Goal: Transaction & Acquisition: Purchase product/service

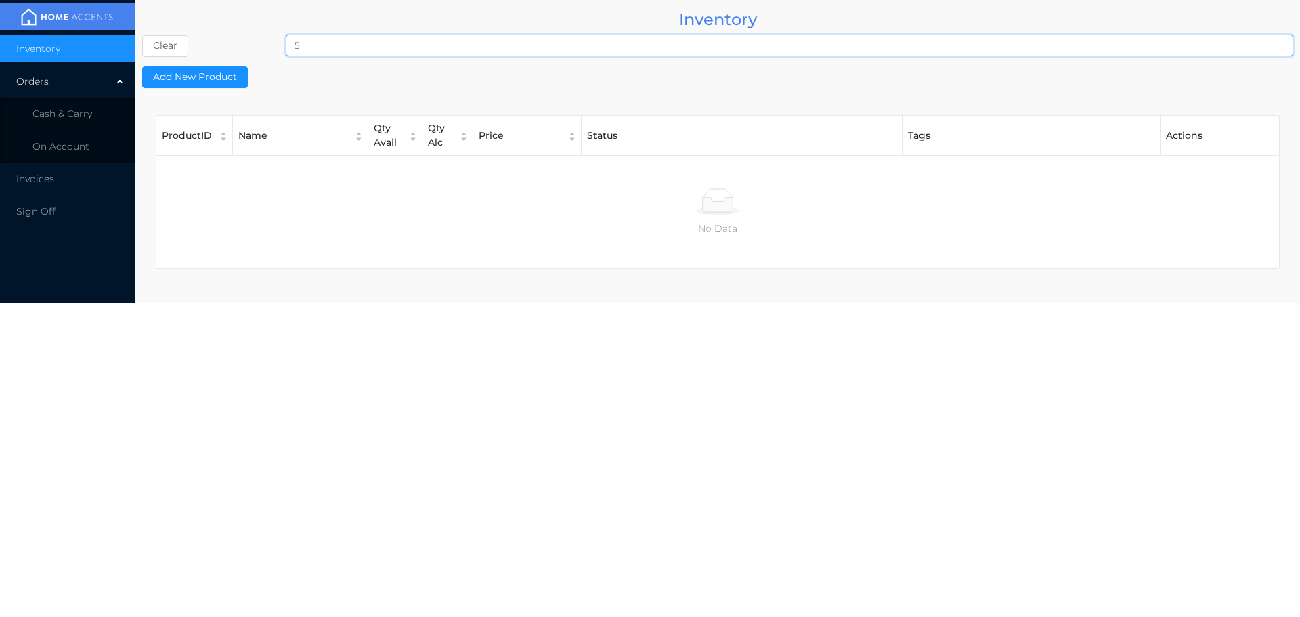
click at [336, 49] on input "5" at bounding box center [789, 46] width 1007 height 22
click at [76, 122] on li "Cash & Carry" at bounding box center [67, 113] width 135 height 27
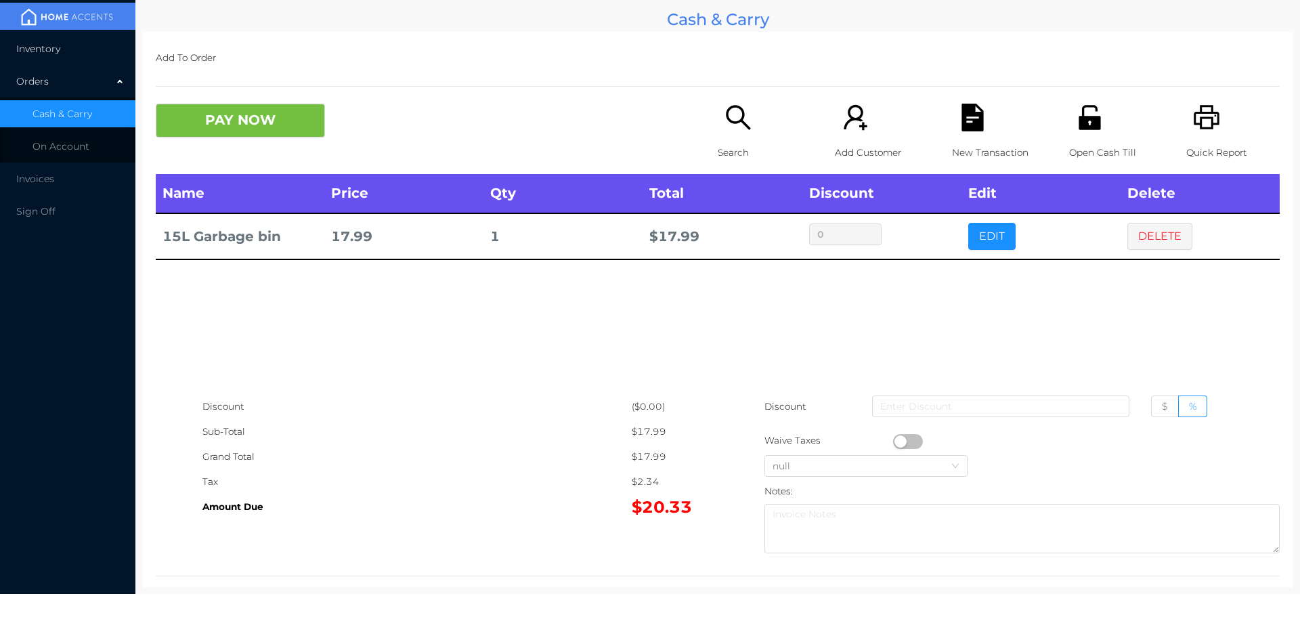
click at [43, 48] on span "Inventory" at bounding box center [38, 49] width 44 height 12
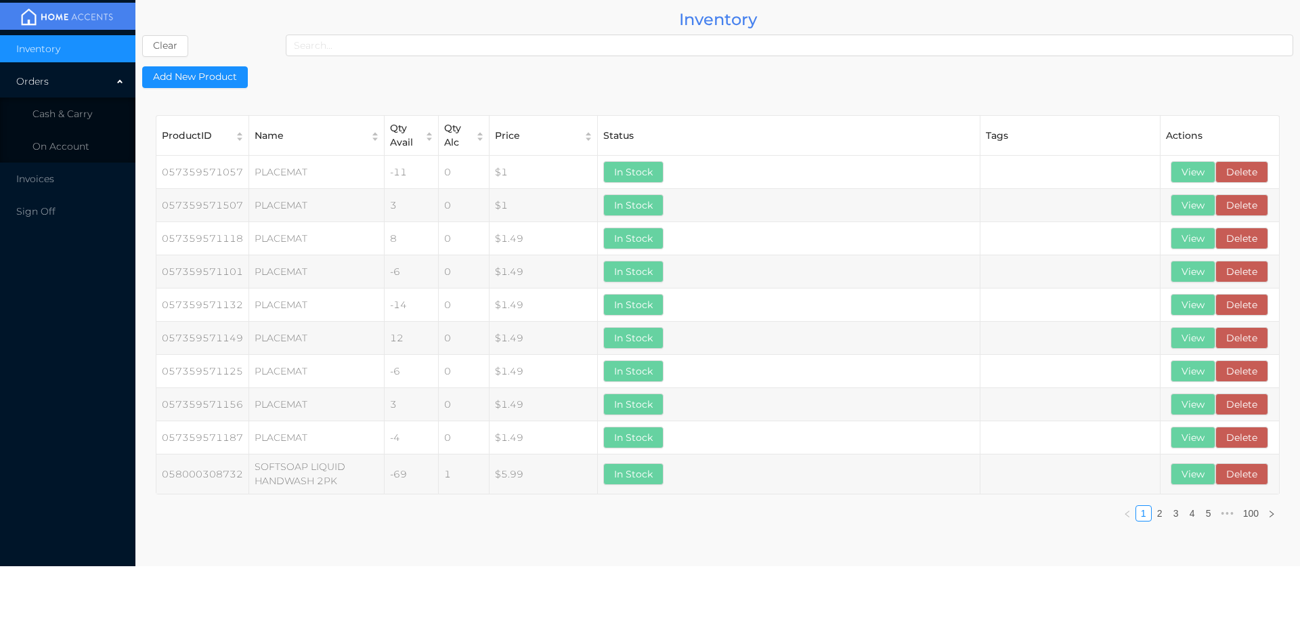
click at [390, 49] on input at bounding box center [789, 46] width 1007 height 22
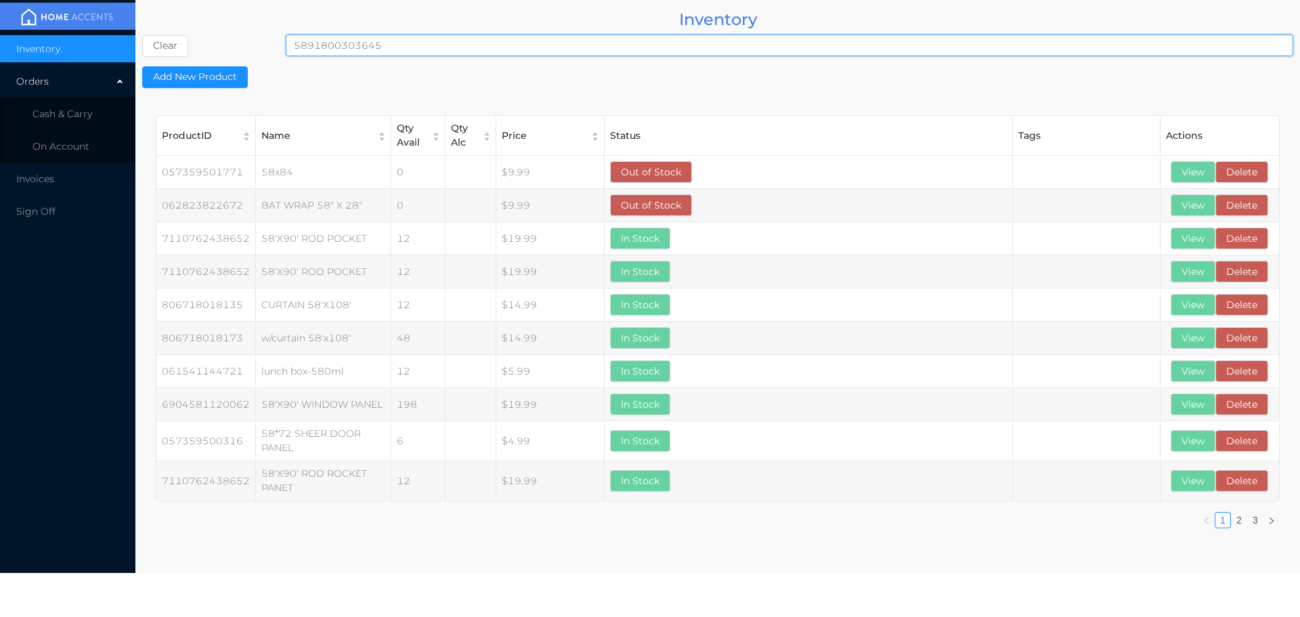
type input "5891800303645"
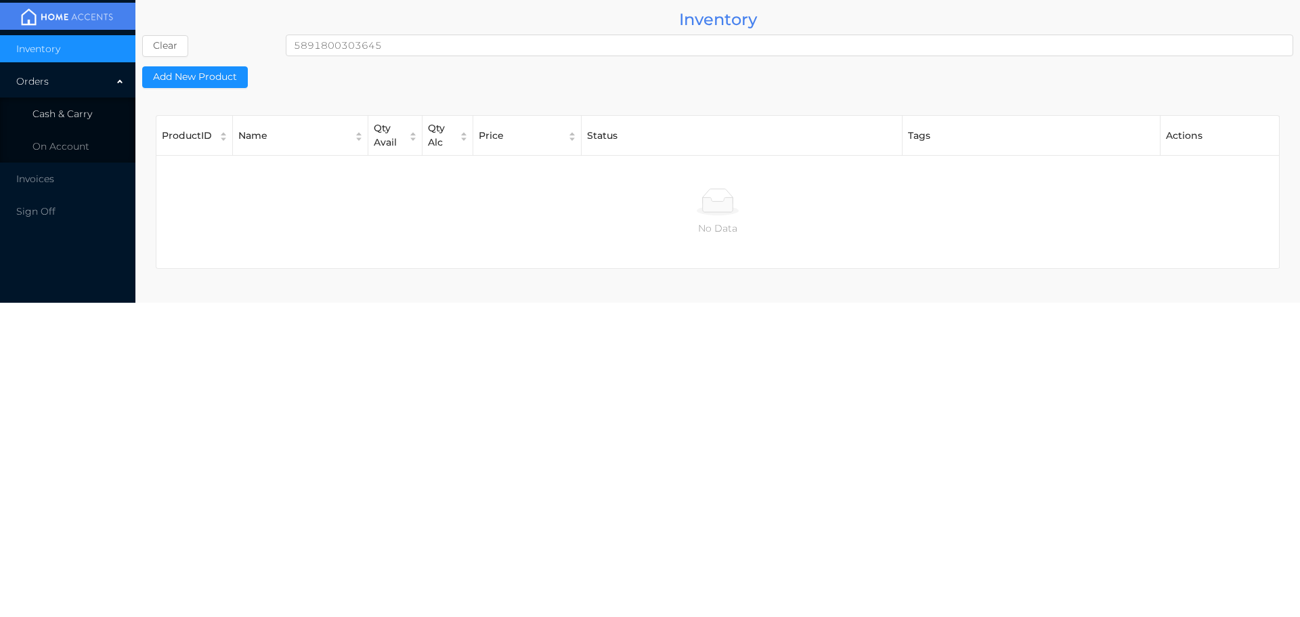
click at [80, 108] on span "Cash & Carry" at bounding box center [62, 114] width 60 height 12
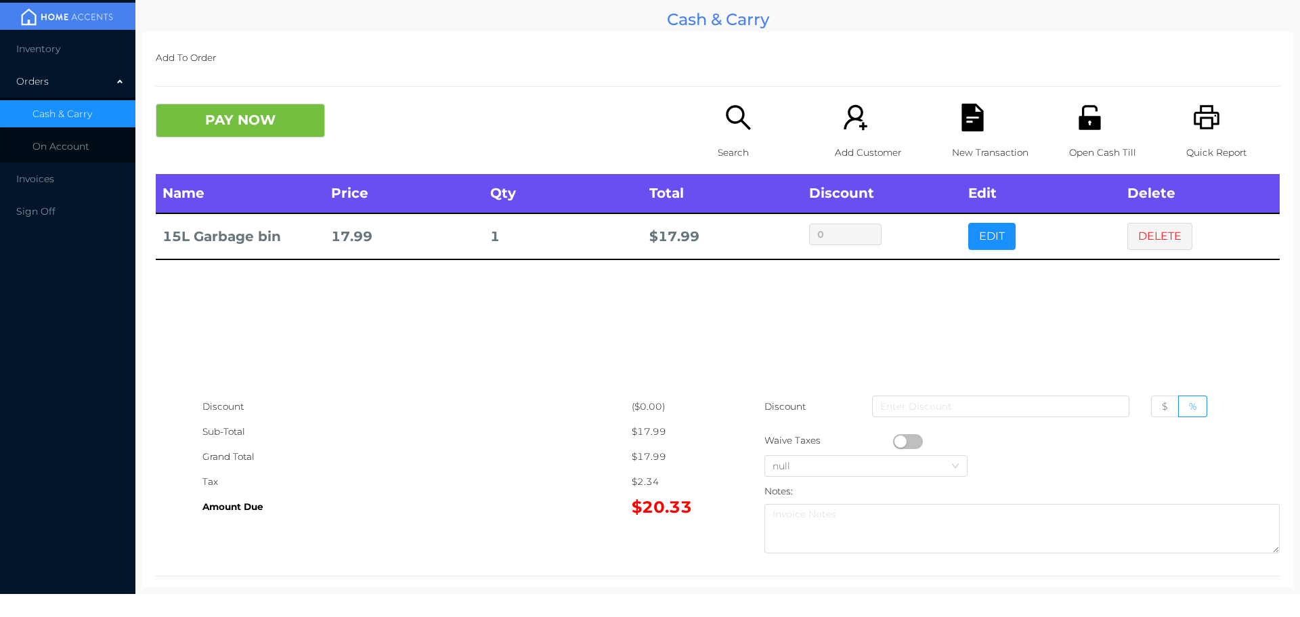
click at [272, 234] on td "15L Garbage bin" at bounding box center [240, 236] width 169 height 46
click at [41, 49] on span "Inventory" at bounding box center [38, 49] width 44 height 12
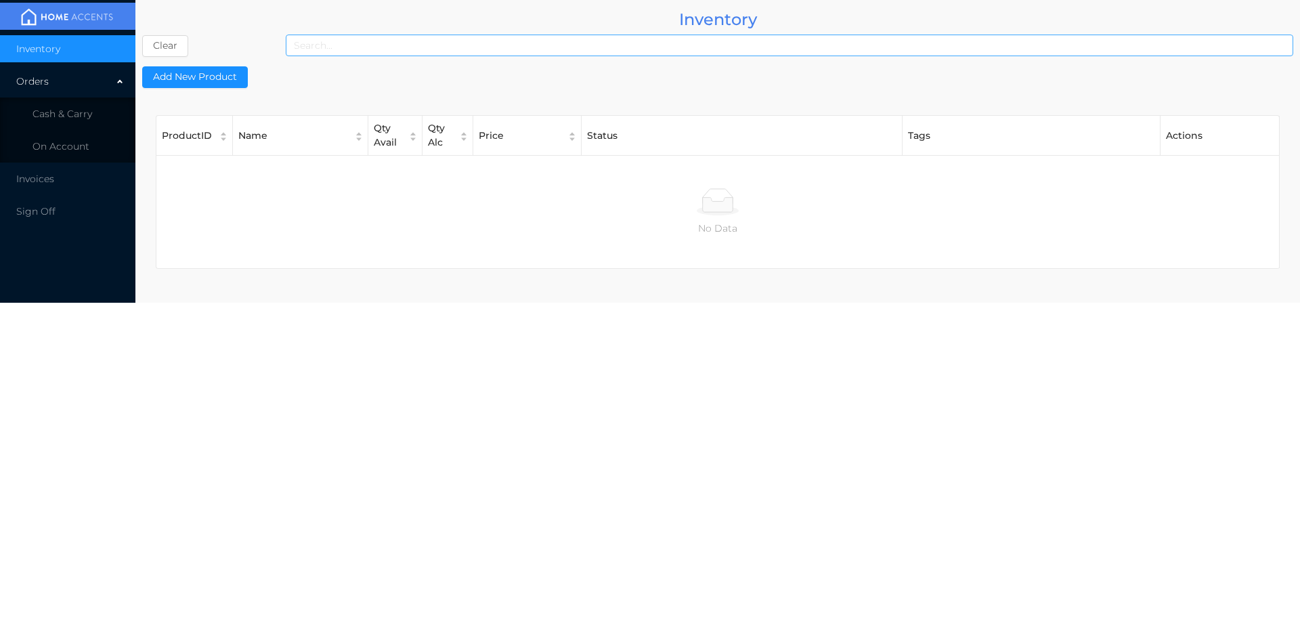
click at [401, 43] on input at bounding box center [789, 46] width 1007 height 22
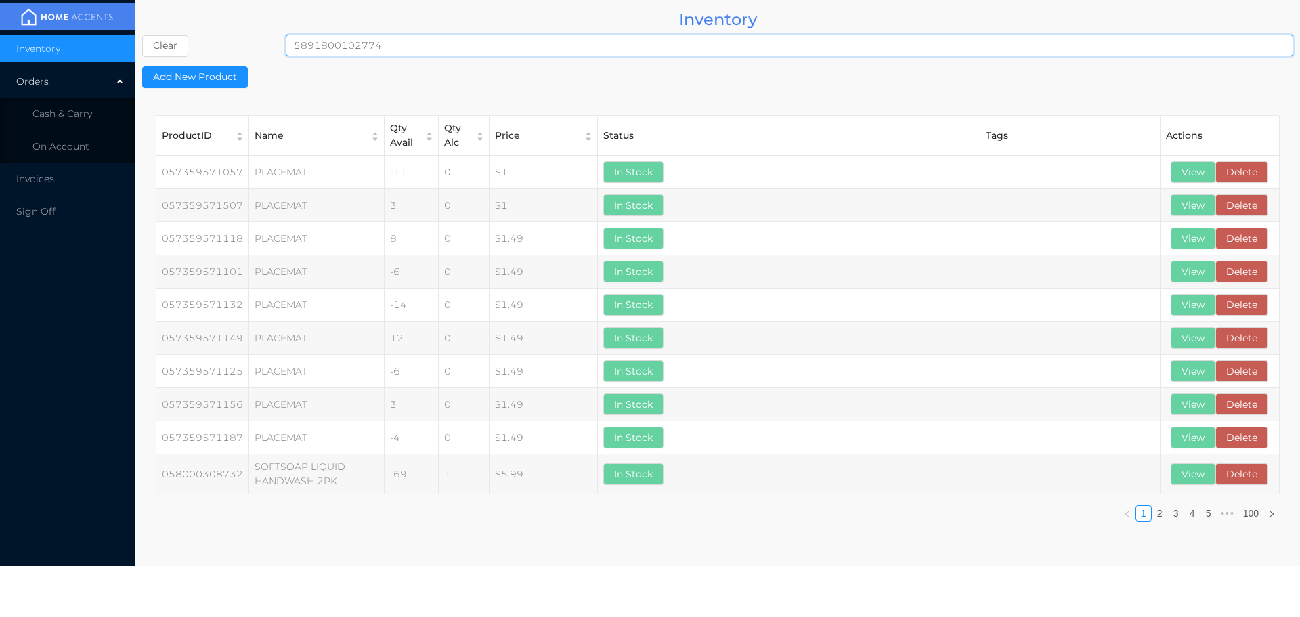
type input "5891800102774"
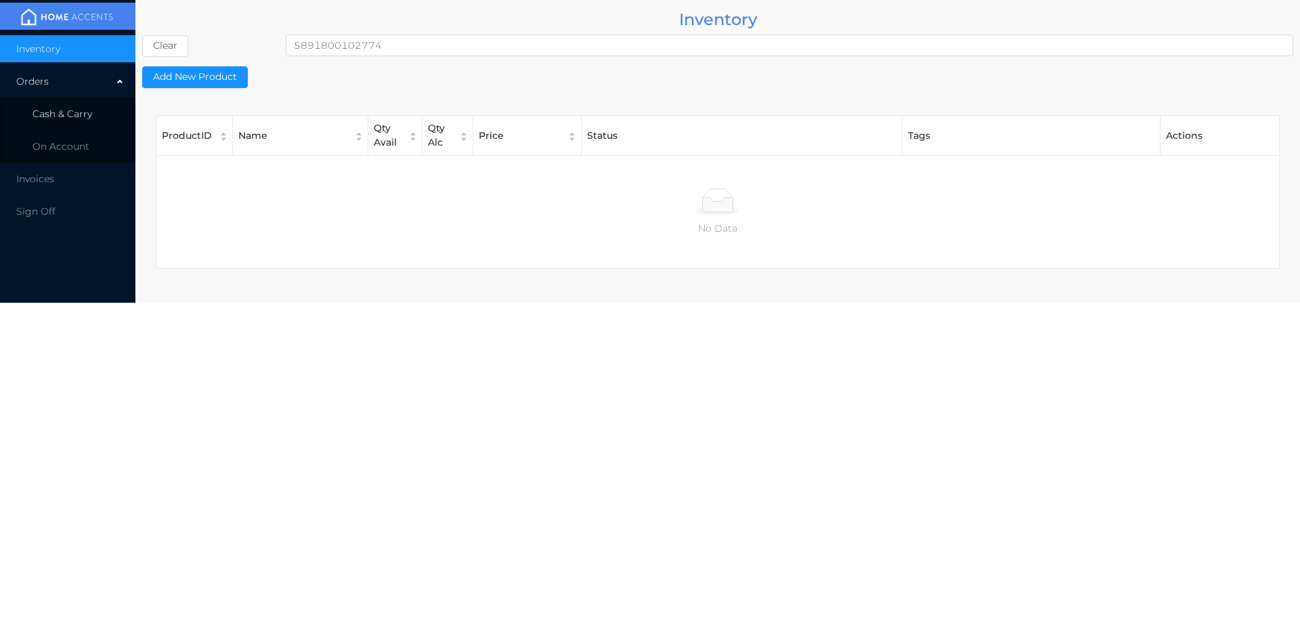
click at [51, 105] on li "Cash & Carry" at bounding box center [67, 113] width 135 height 27
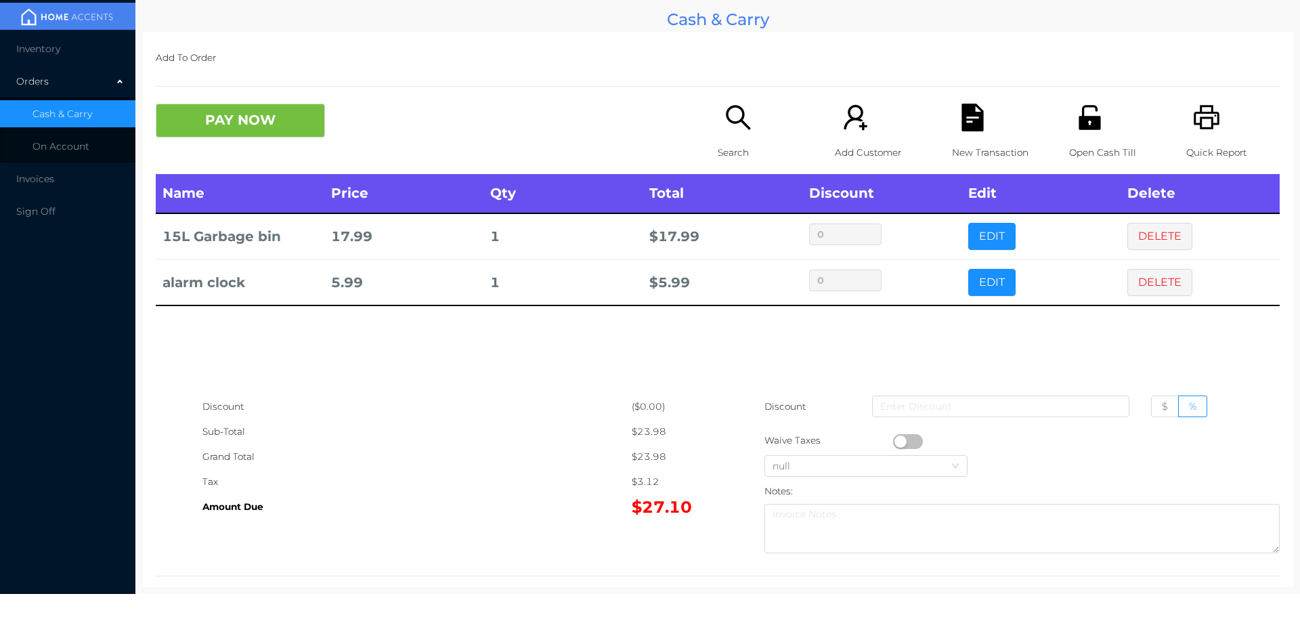
click at [54, 39] on li "Inventory" at bounding box center [67, 48] width 135 height 27
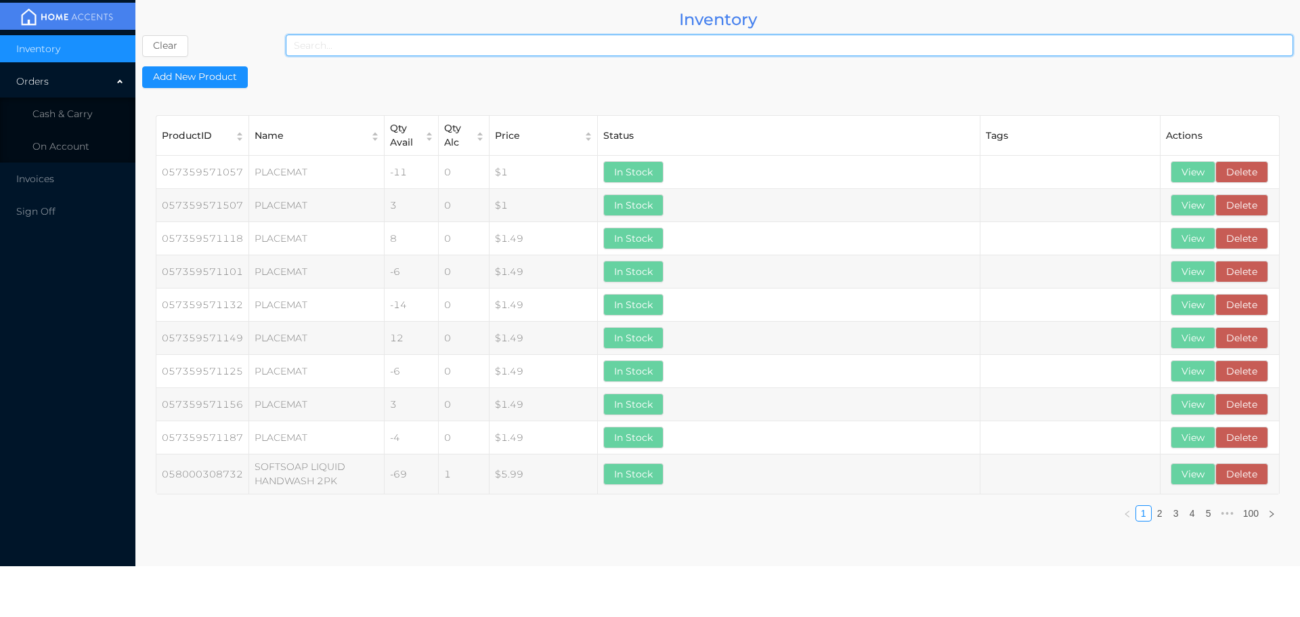
click at [384, 45] on input at bounding box center [789, 46] width 1007 height 22
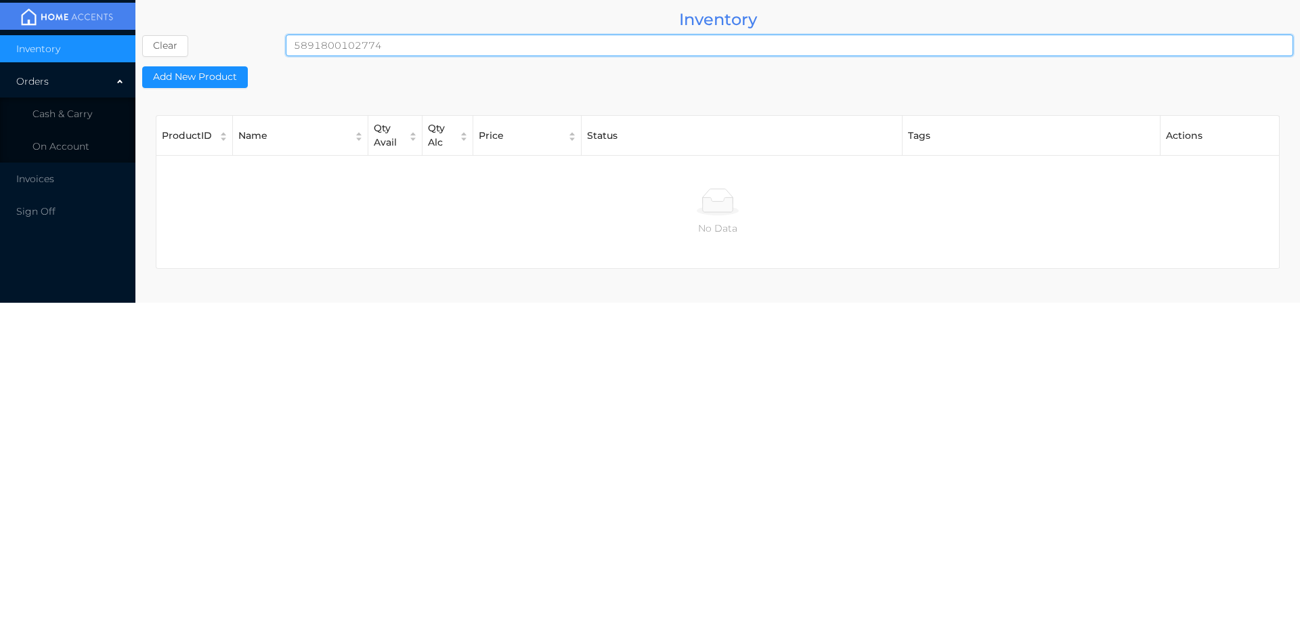
type input "5891800102774"
click at [44, 114] on span "Cash & Carry" at bounding box center [62, 114] width 60 height 12
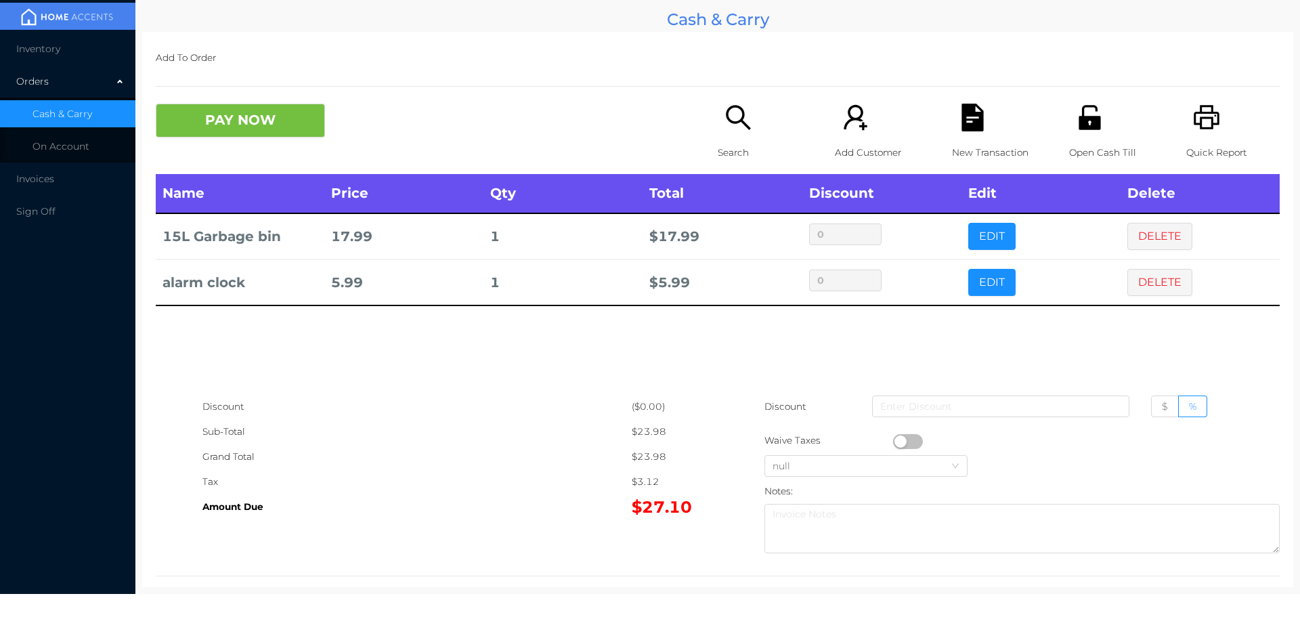
click at [1158, 237] on button "DELETE" at bounding box center [1159, 236] width 65 height 27
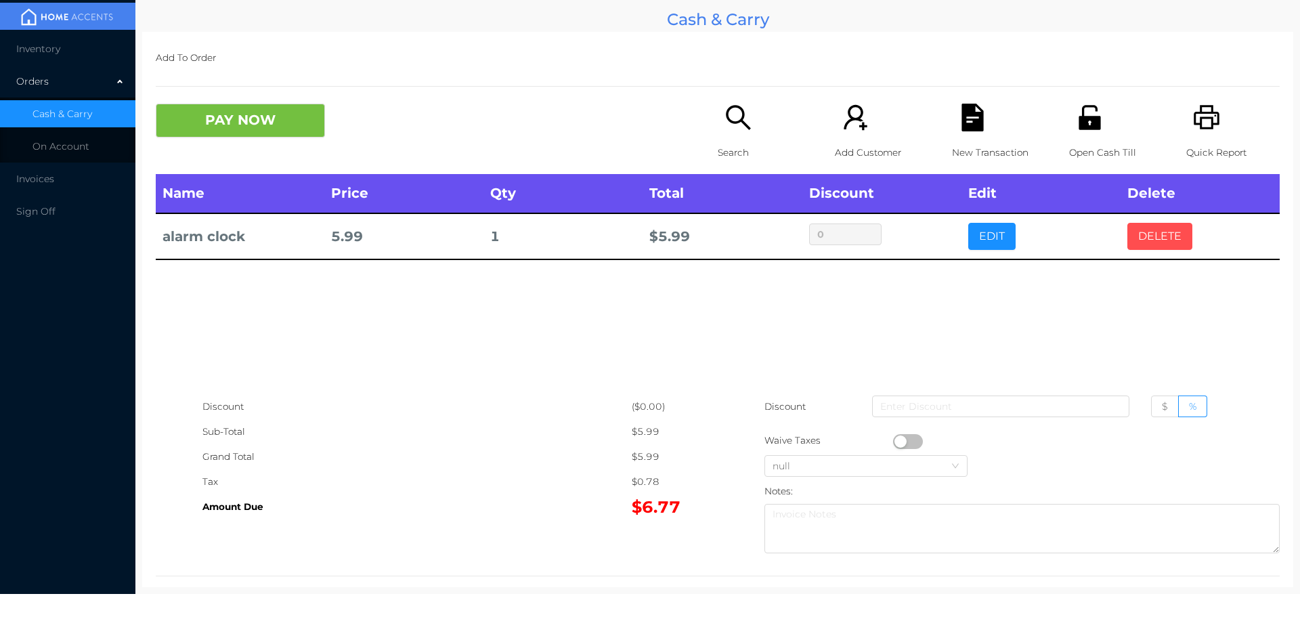
click at [1154, 242] on button "DELETE" at bounding box center [1159, 236] width 65 height 27
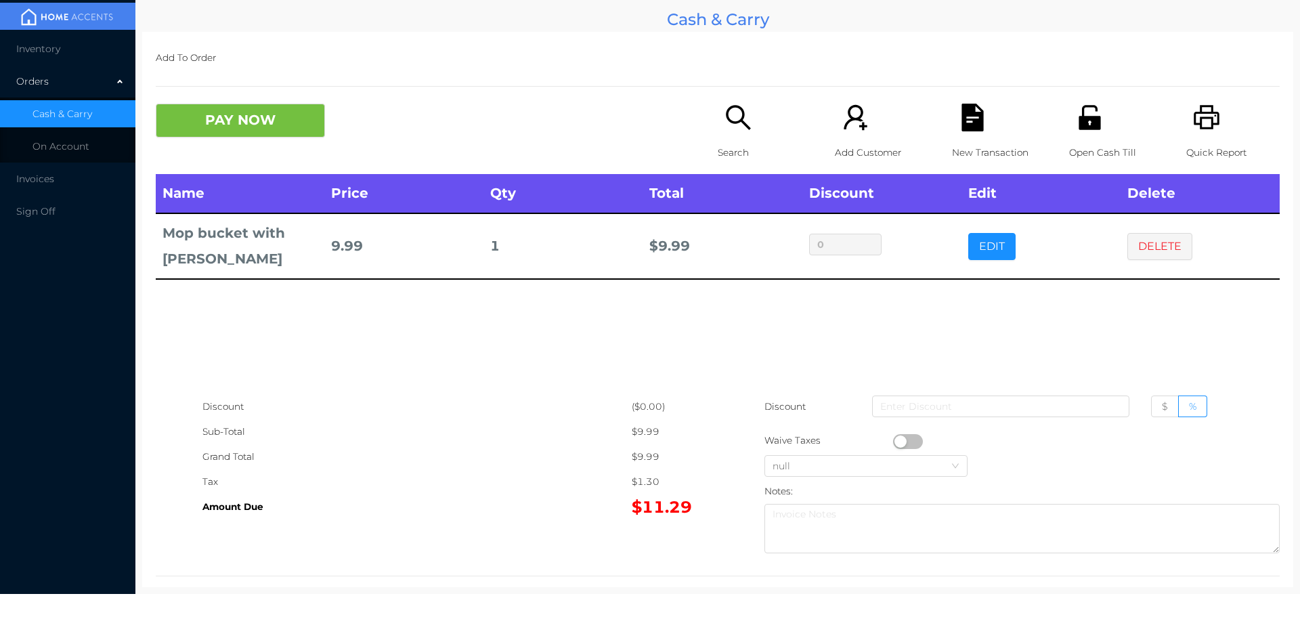
click at [68, 54] on li "Inventory" at bounding box center [67, 48] width 135 height 27
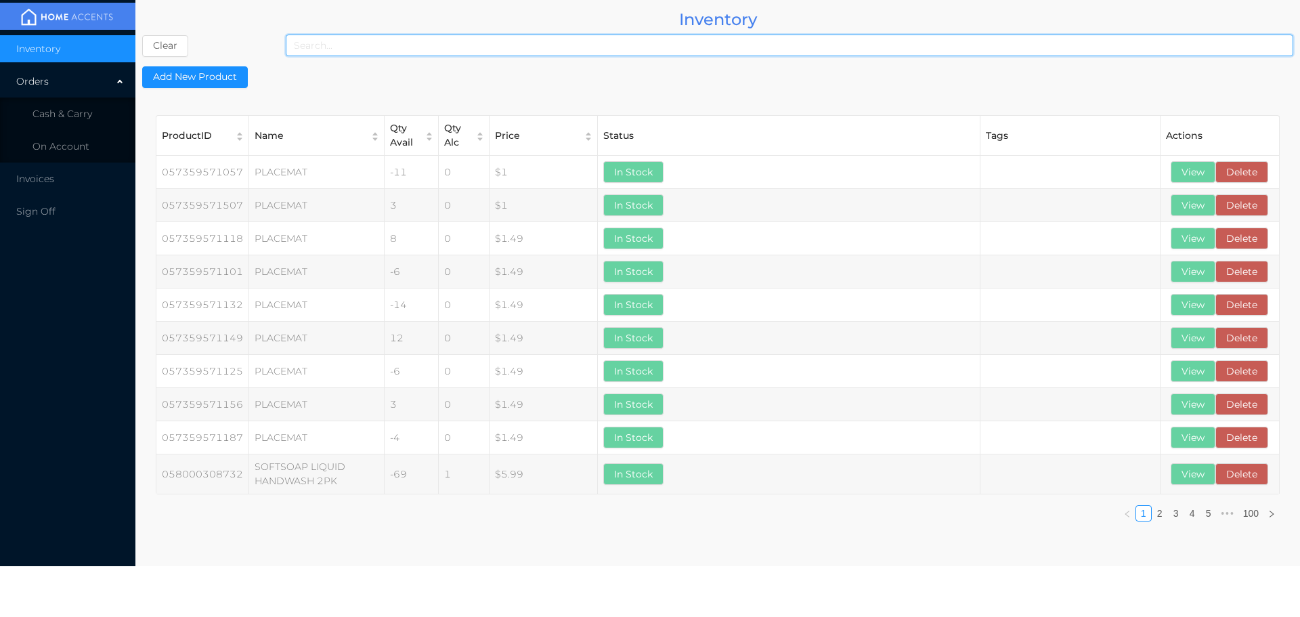
click at [429, 51] on input at bounding box center [789, 46] width 1007 height 22
type input "5891800301337"
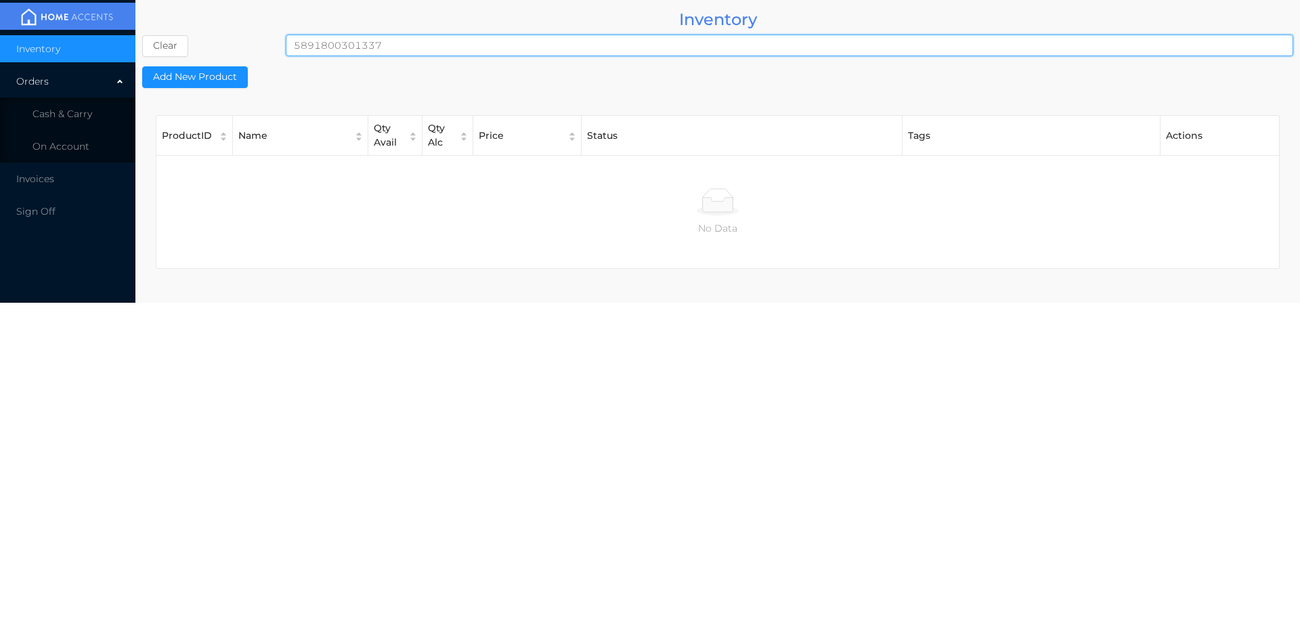
click at [119, 82] on div "Orders" at bounding box center [67, 81] width 135 height 27
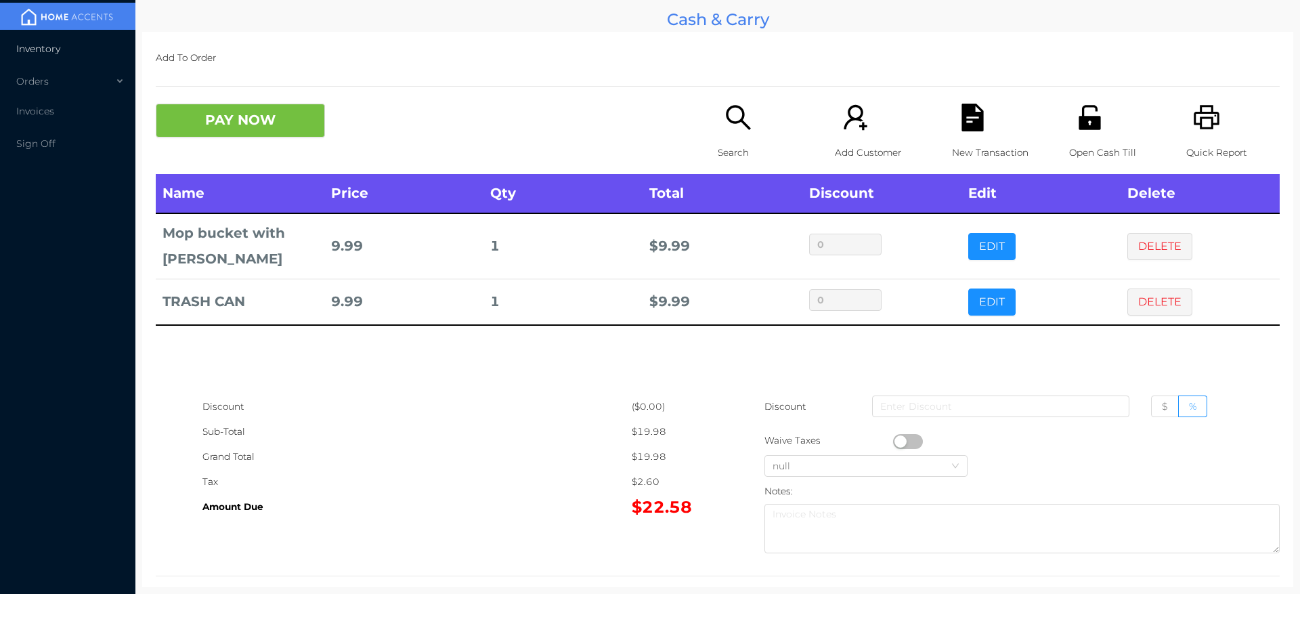
click at [35, 57] on li "Inventory" at bounding box center [67, 48] width 135 height 27
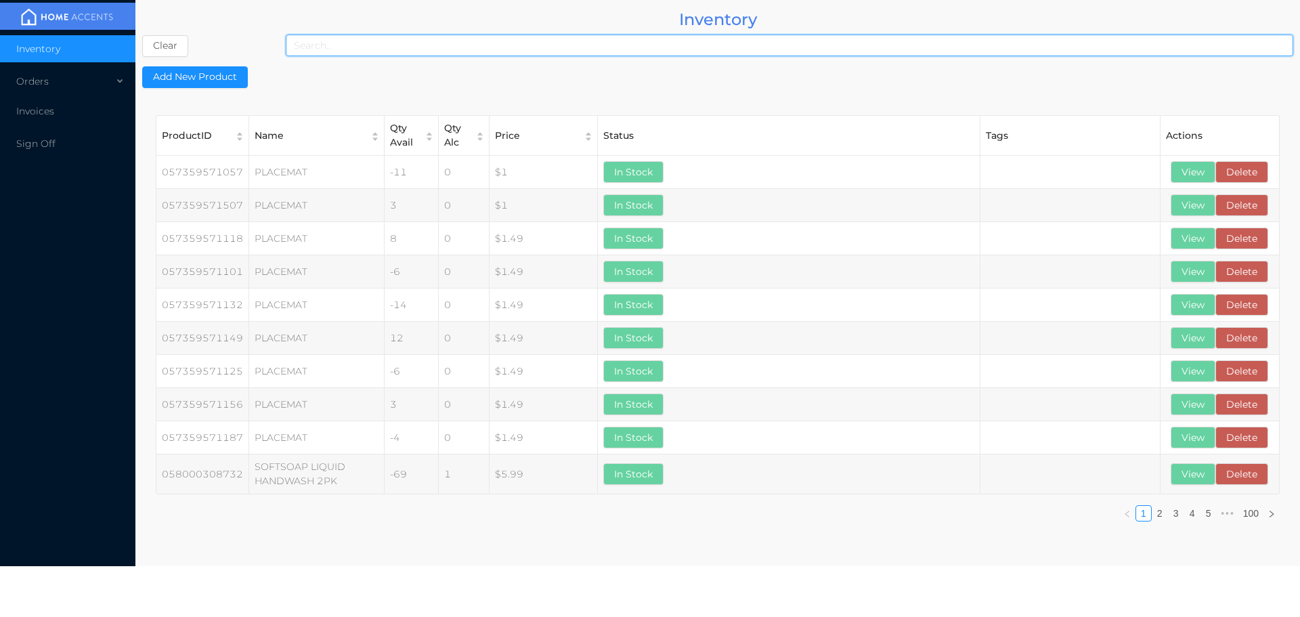
click at [387, 47] on input at bounding box center [789, 46] width 1007 height 22
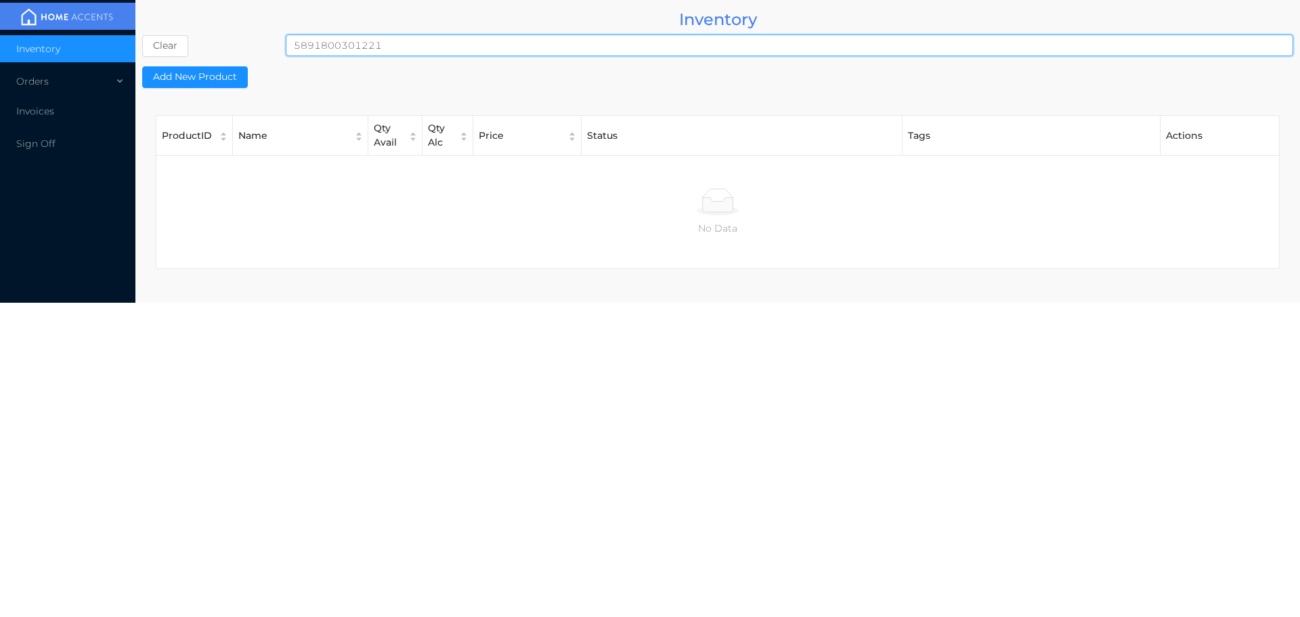
type input "5891800301221"
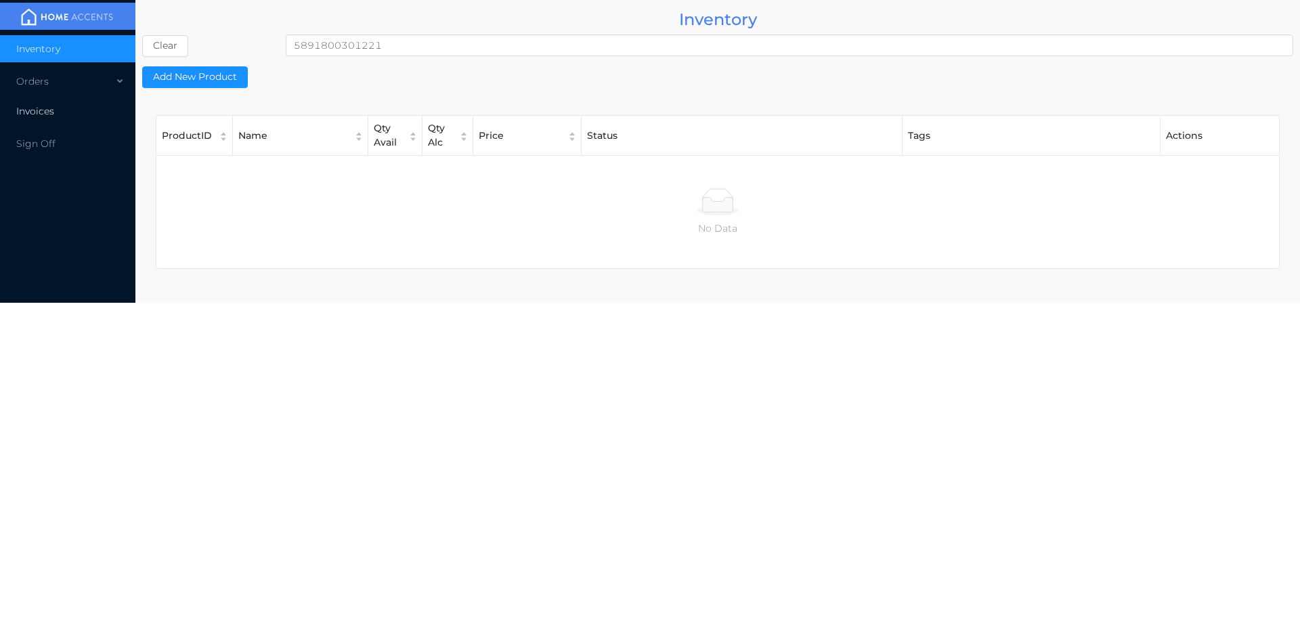
click at [38, 115] on span "Invoices" at bounding box center [35, 111] width 38 height 12
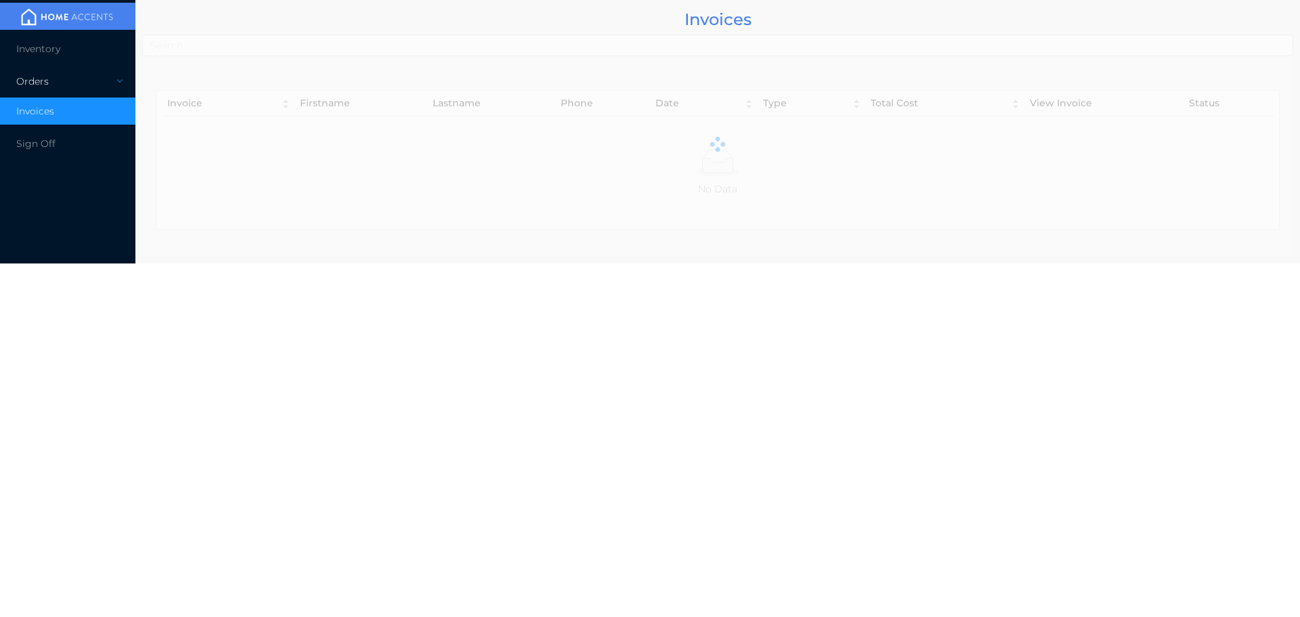
click at [57, 83] on div "Orders" at bounding box center [67, 81] width 135 height 27
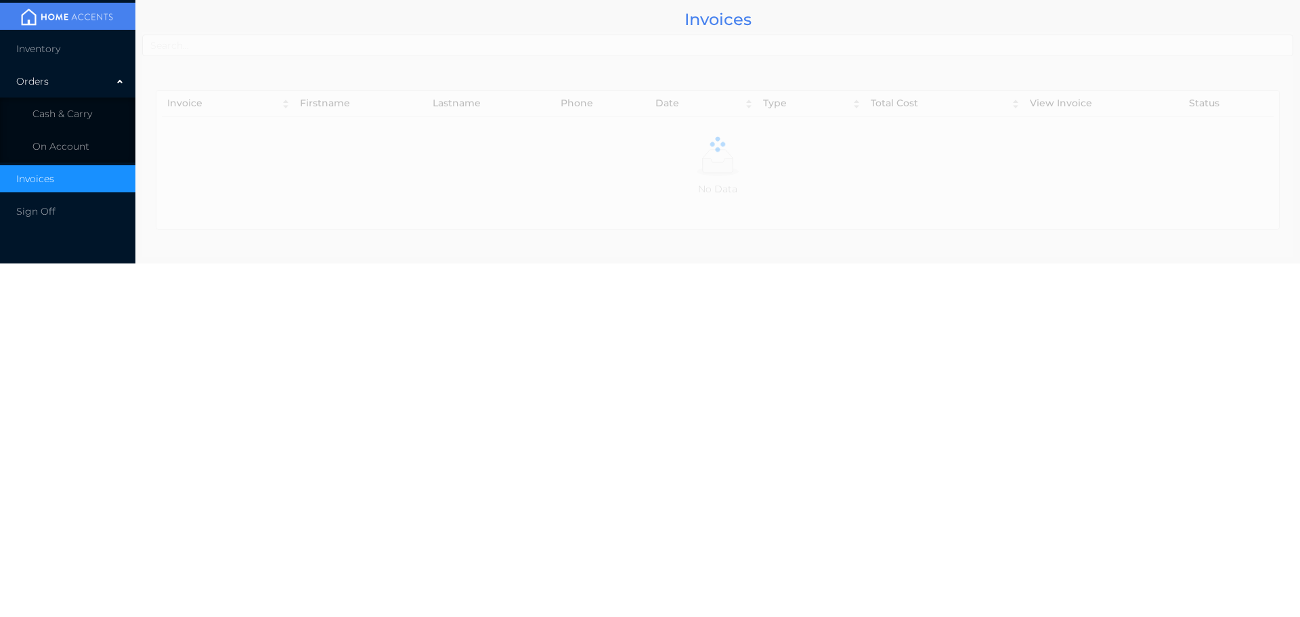
click at [100, 114] on li "Cash & Carry" at bounding box center [67, 113] width 135 height 27
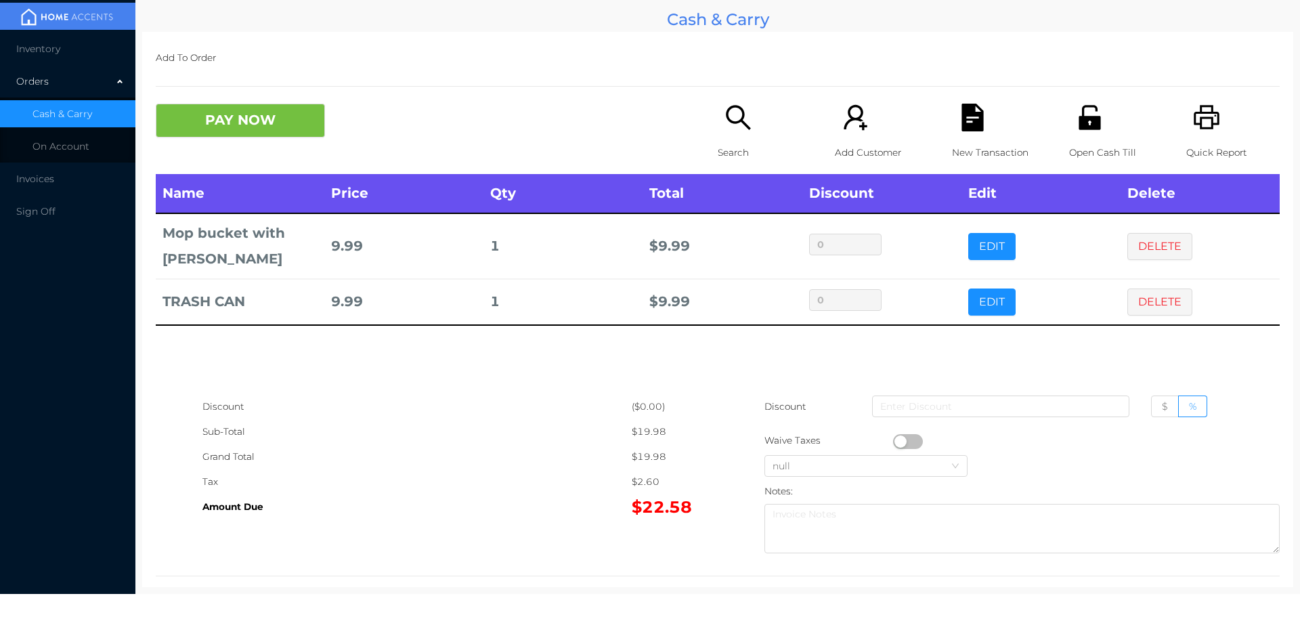
click at [93, 151] on li "On Account" at bounding box center [67, 146] width 135 height 27
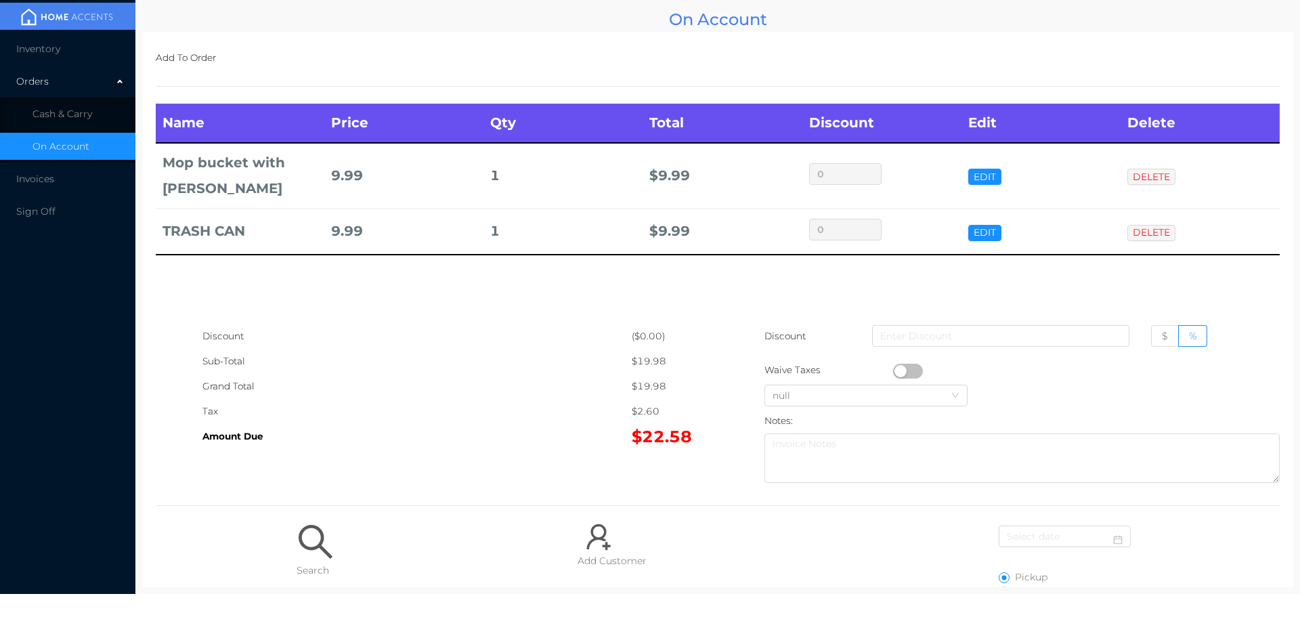
click at [1146, 226] on button "DELETE" at bounding box center [1151, 233] width 48 height 16
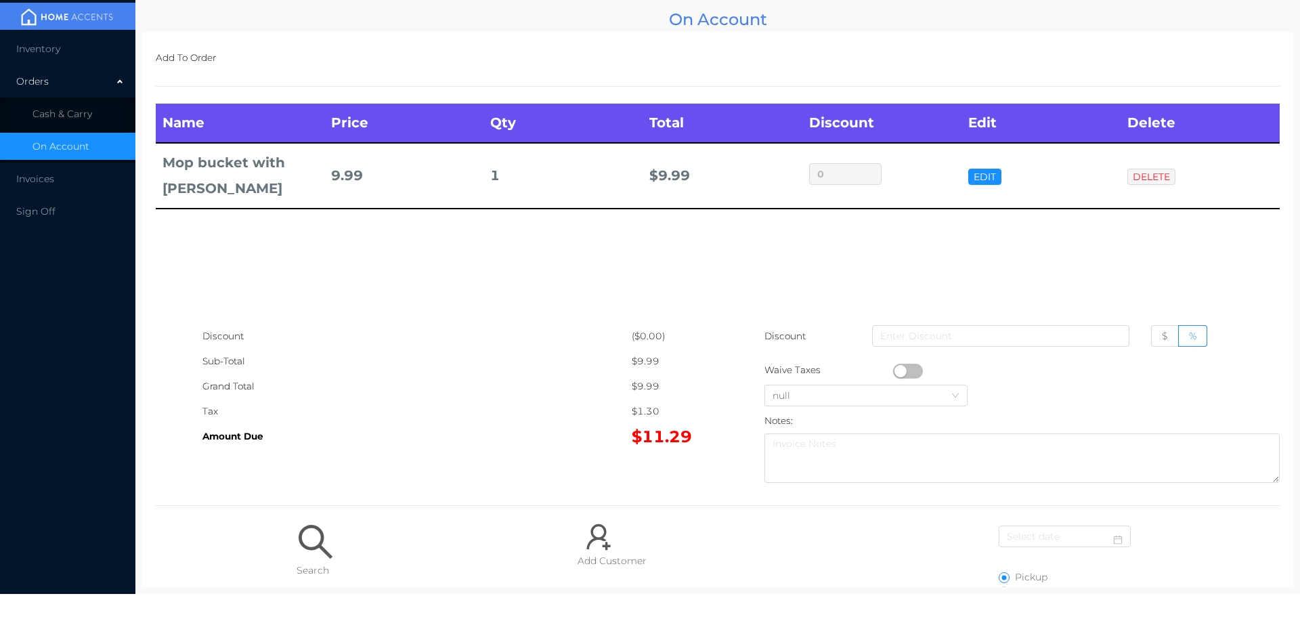
click at [1145, 179] on button "DELETE" at bounding box center [1151, 177] width 48 height 16
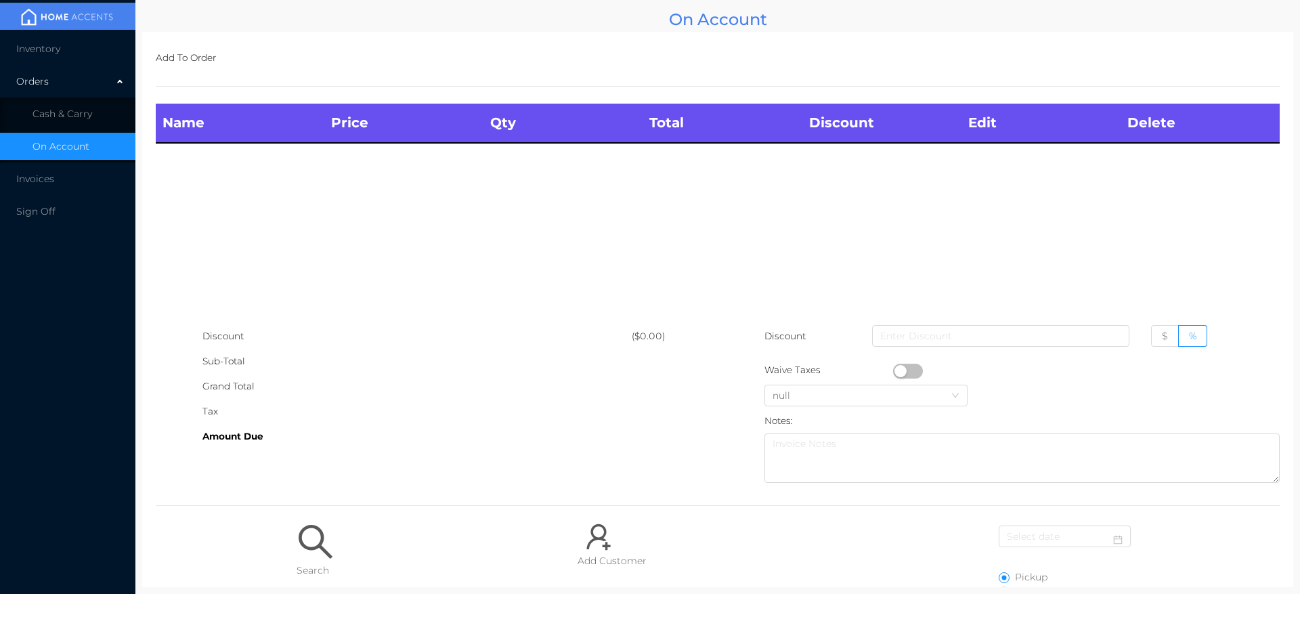
click at [60, 112] on span "Cash & Carry" at bounding box center [62, 114] width 60 height 12
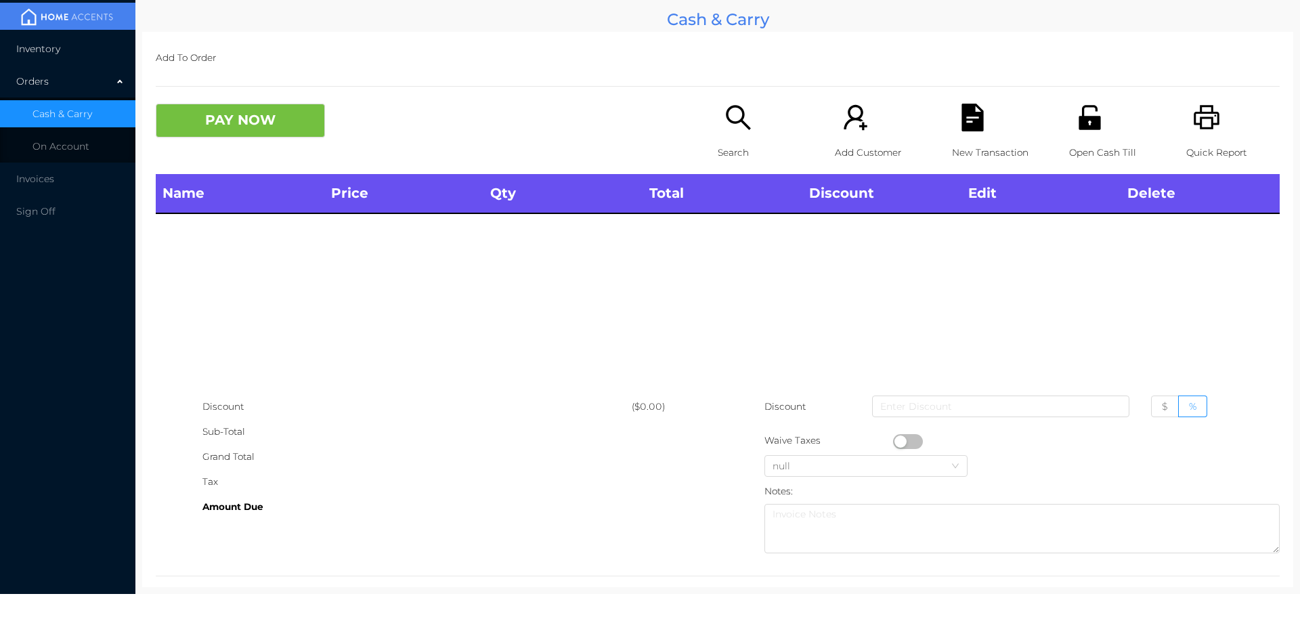
click at [66, 49] on li "Inventory" at bounding box center [67, 48] width 135 height 27
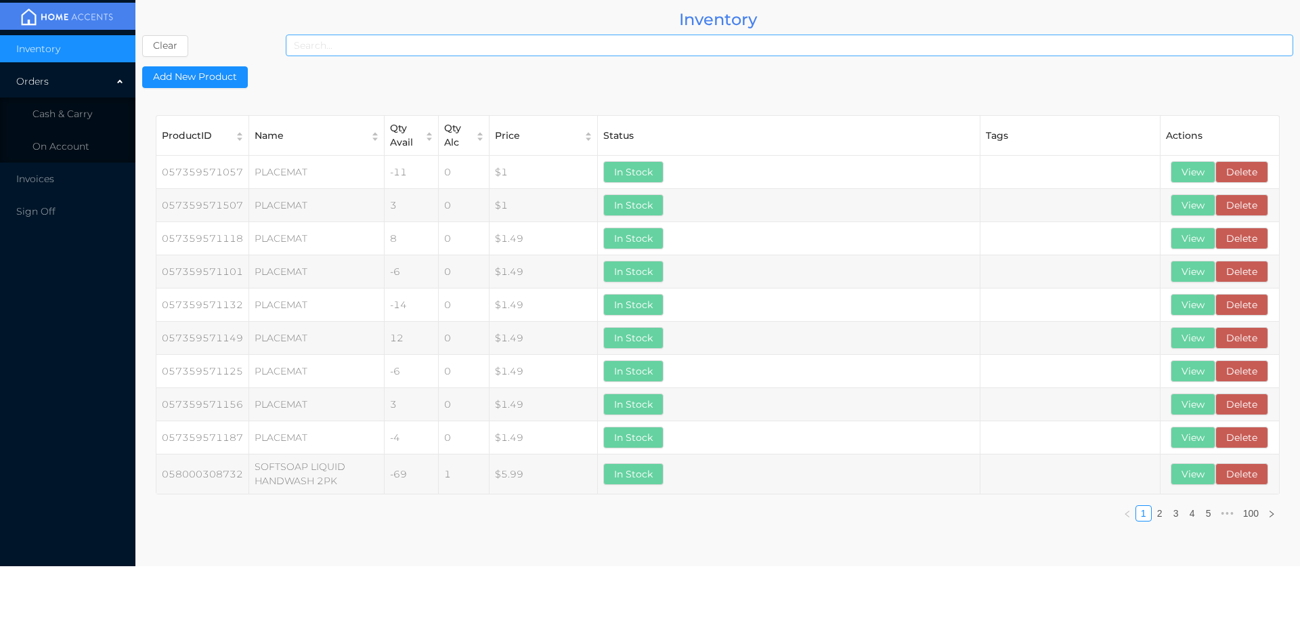
click at [373, 49] on input at bounding box center [789, 46] width 1007 height 22
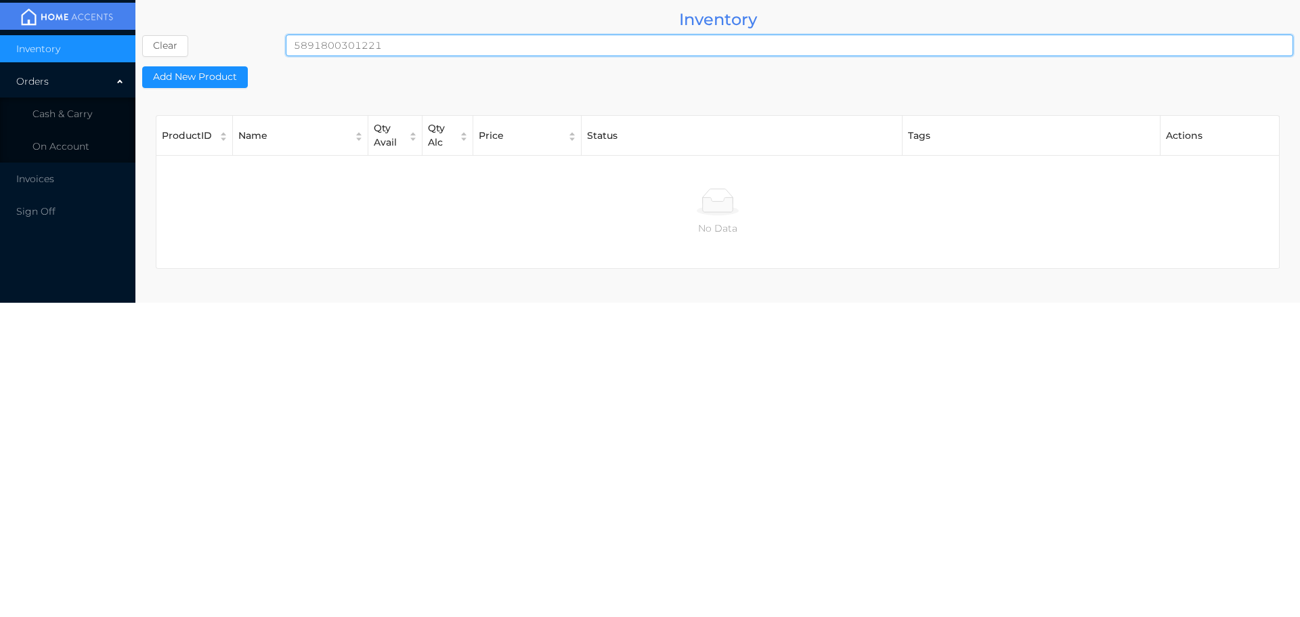
type input "5891800301221"
click at [74, 110] on span "Cash & Carry" at bounding box center [62, 114] width 60 height 12
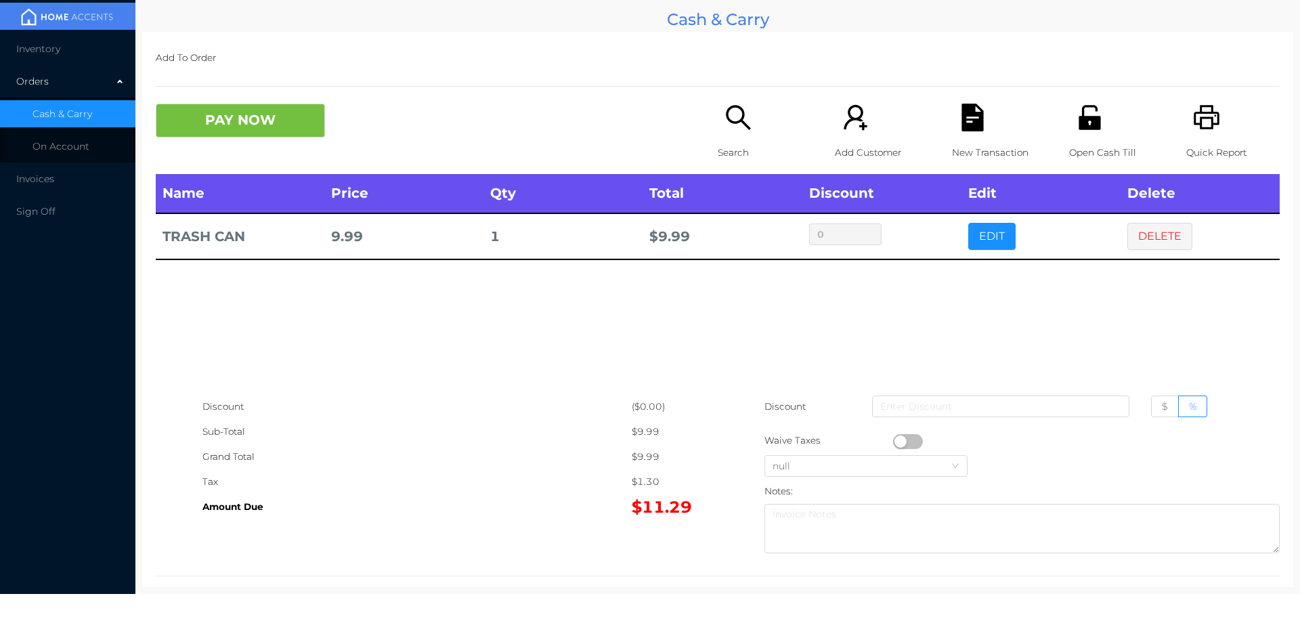
click at [354, 229] on td "9.99" at bounding box center [403, 236] width 159 height 46
click at [326, 225] on td "9.99" at bounding box center [403, 236] width 159 height 46
click at [320, 234] on td "TRASH CAN" at bounding box center [240, 236] width 169 height 46
click at [320, 227] on td "TRASH CAN" at bounding box center [240, 236] width 169 height 46
click at [307, 225] on td "TRASH CAN" at bounding box center [240, 236] width 169 height 46
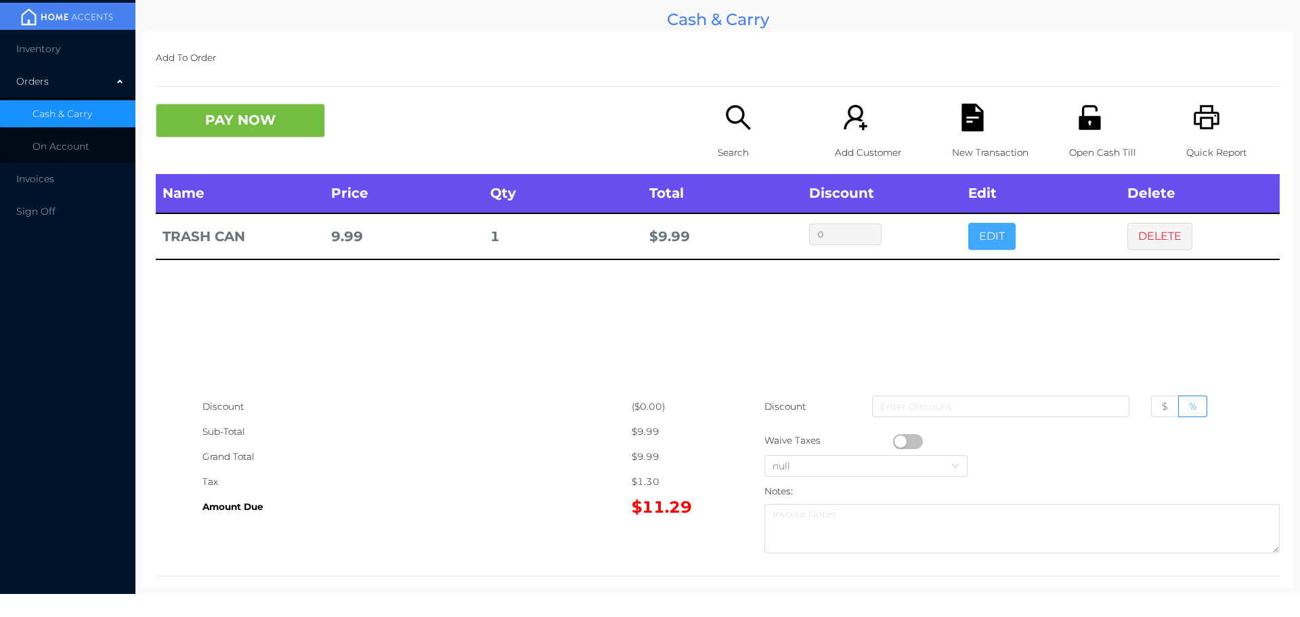
click at [992, 236] on button "EDIT" at bounding box center [991, 236] width 47 height 27
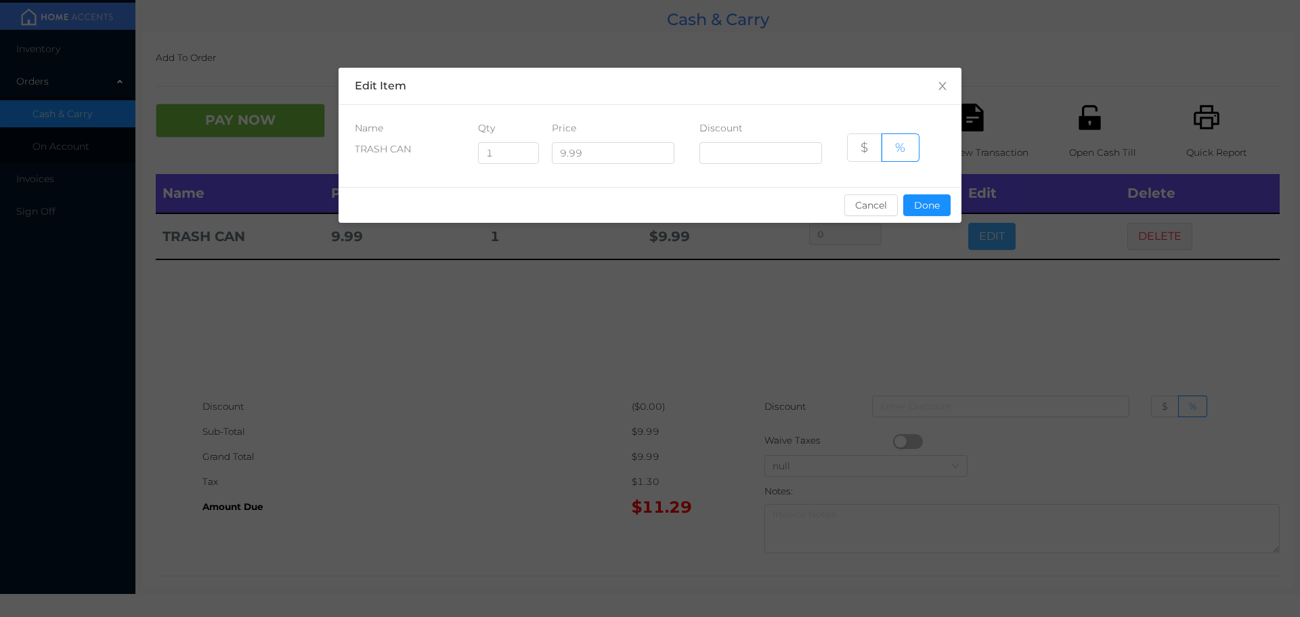
click at [831, 307] on div "sentinelStart Edit Item Name Qty Price Discount TRASH CAN 1 9.99 $ % Cancel Don…" at bounding box center [650, 308] width 1300 height 617
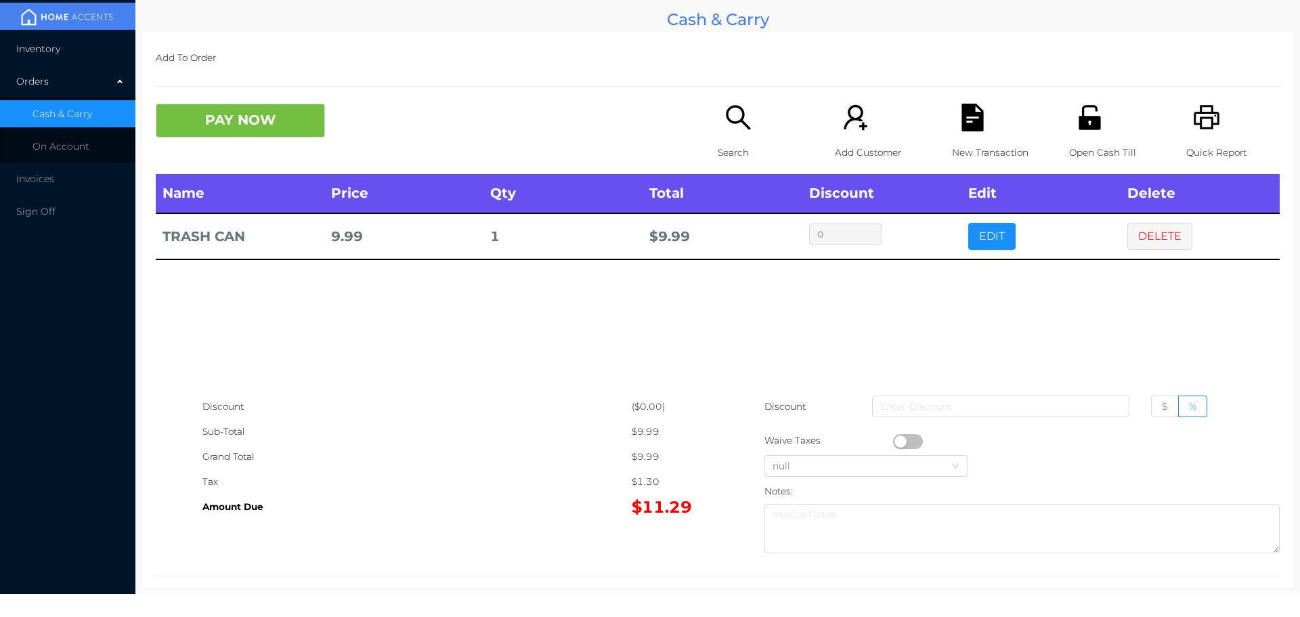
click at [47, 51] on span "Inventory" at bounding box center [38, 49] width 44 height 12
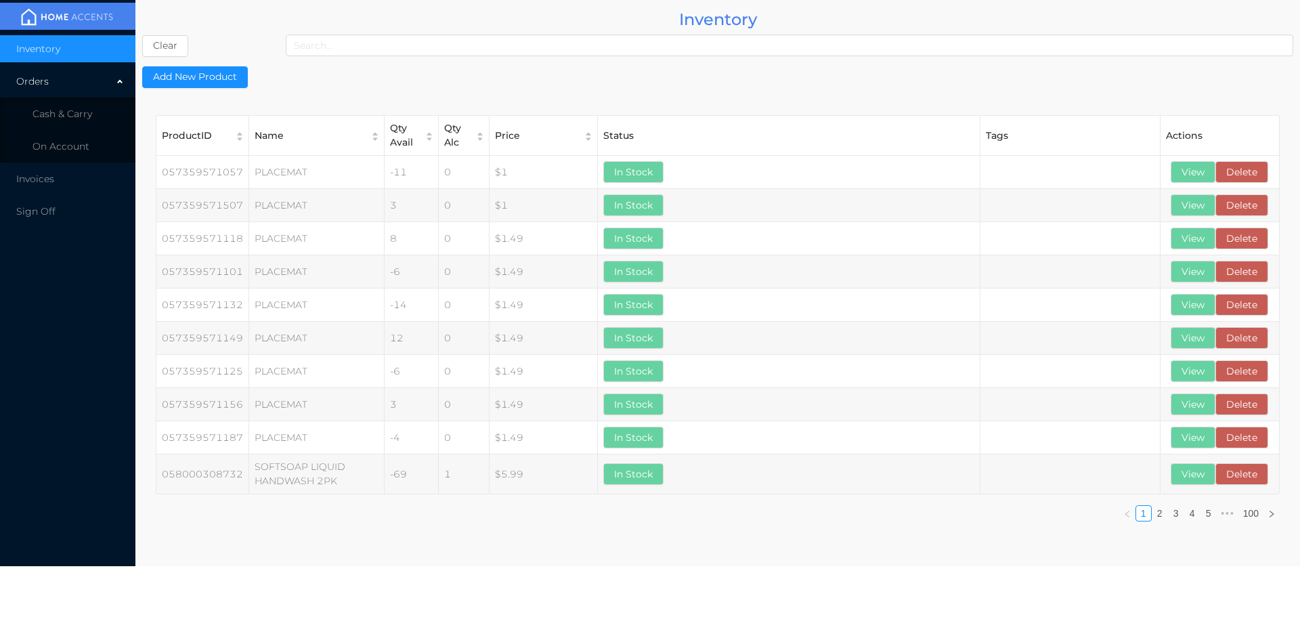
click at [325, 47] on input at bounding box center [789, 46] width 1007 height 22
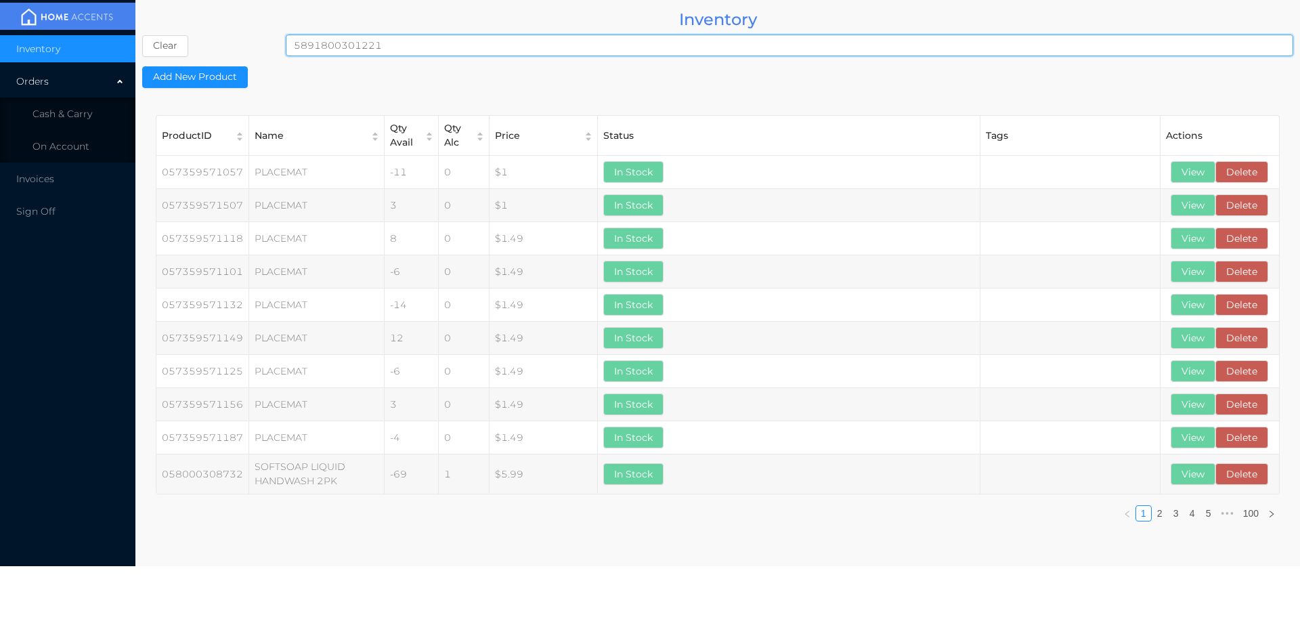
type input "5891800301221"
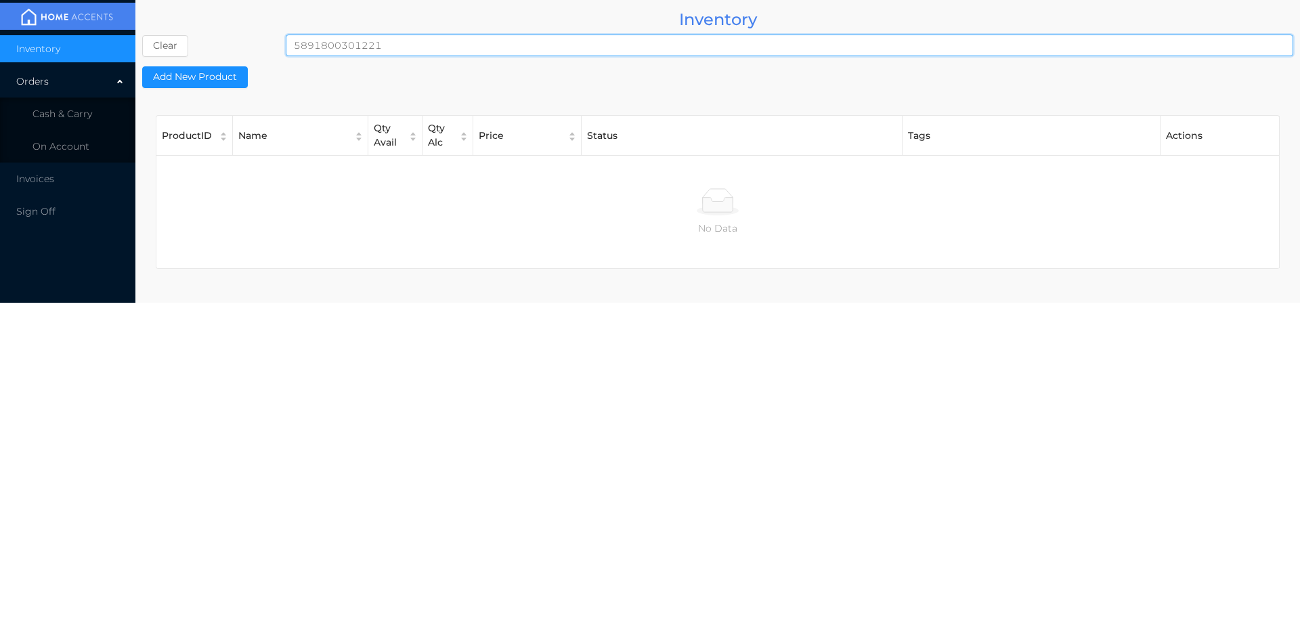
click at [85, 119] on span "Cash & Carry" at bounding box center [62, 114] width 60 height 12
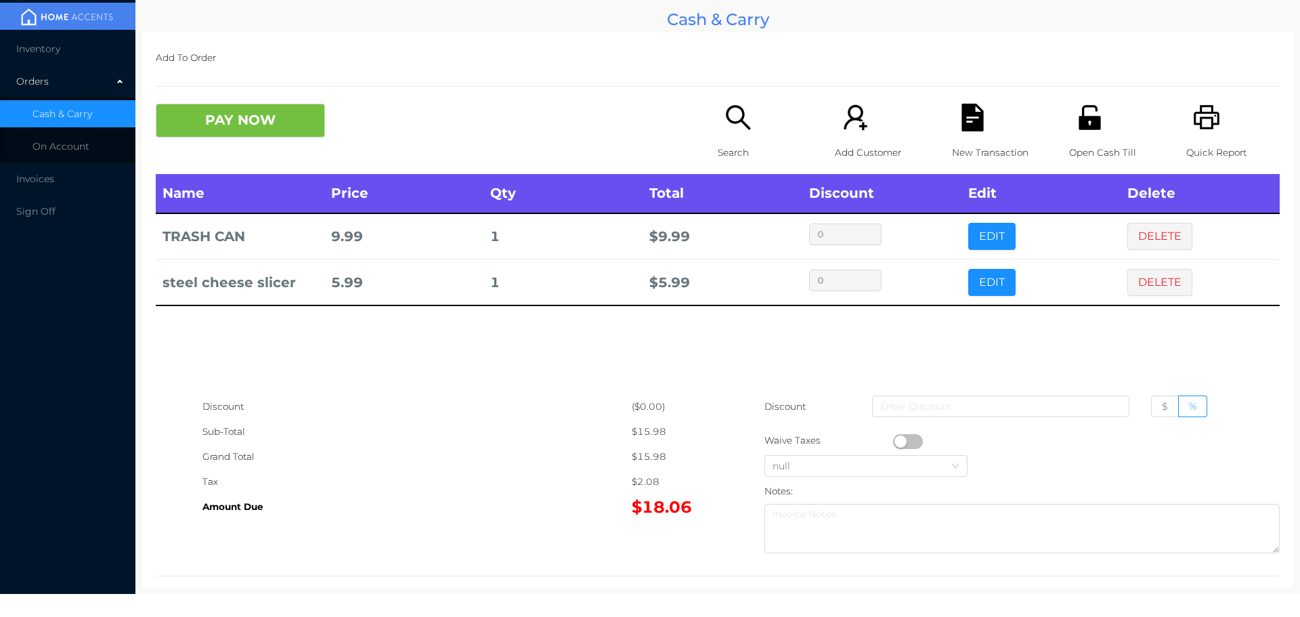
click at [51, 50] on span "Inventory" at bounding box center [38, 49] width 44 height 12
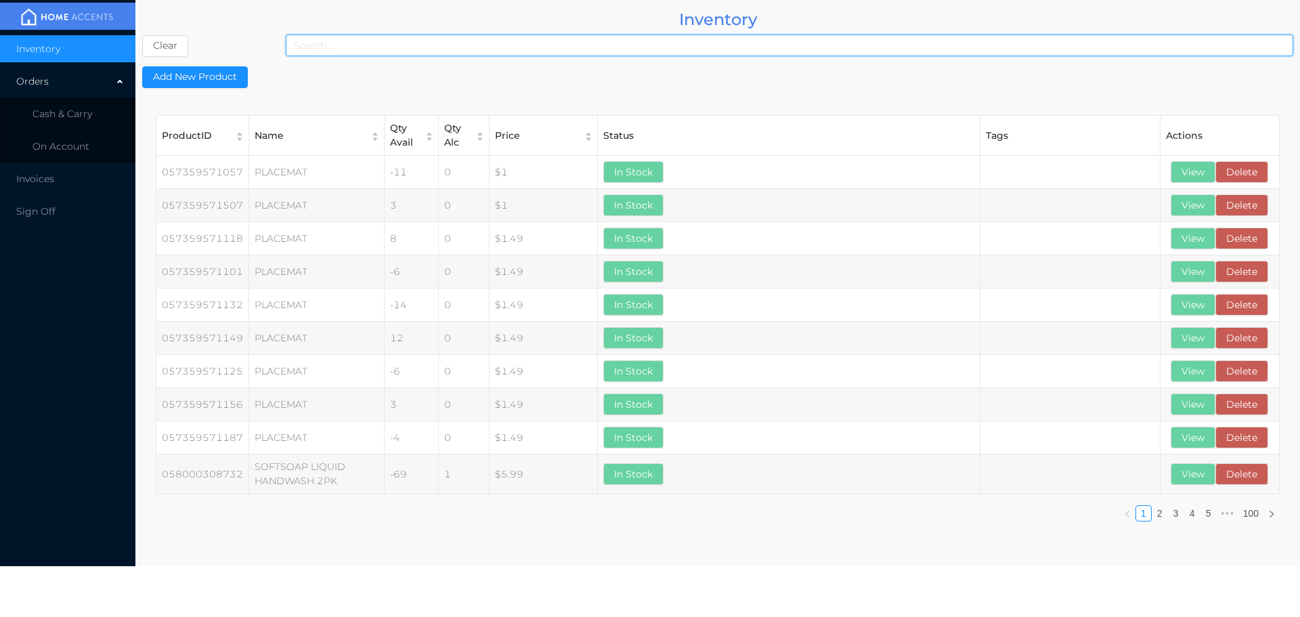
click at [345, 46] on input at bounding box center [789, 46] width 1007 height 22
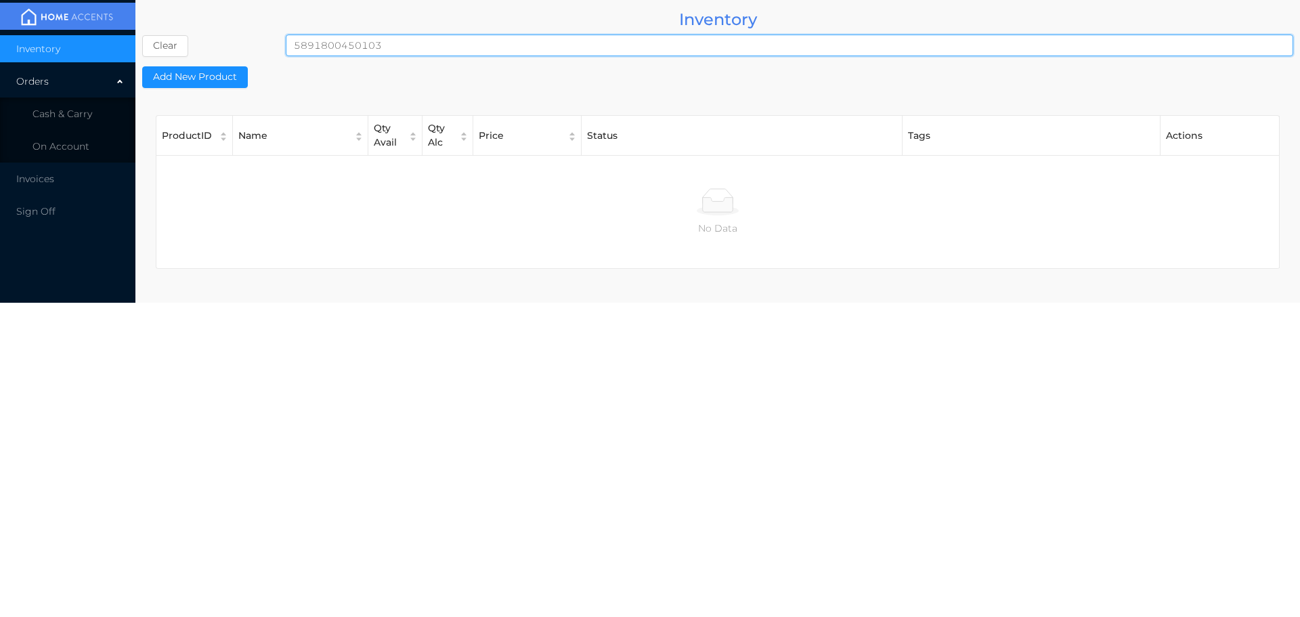
type input "5891800450103"
click at [68, 110] on span "Cash & Carry" at bounding box center [62, 114] width 60 height 12
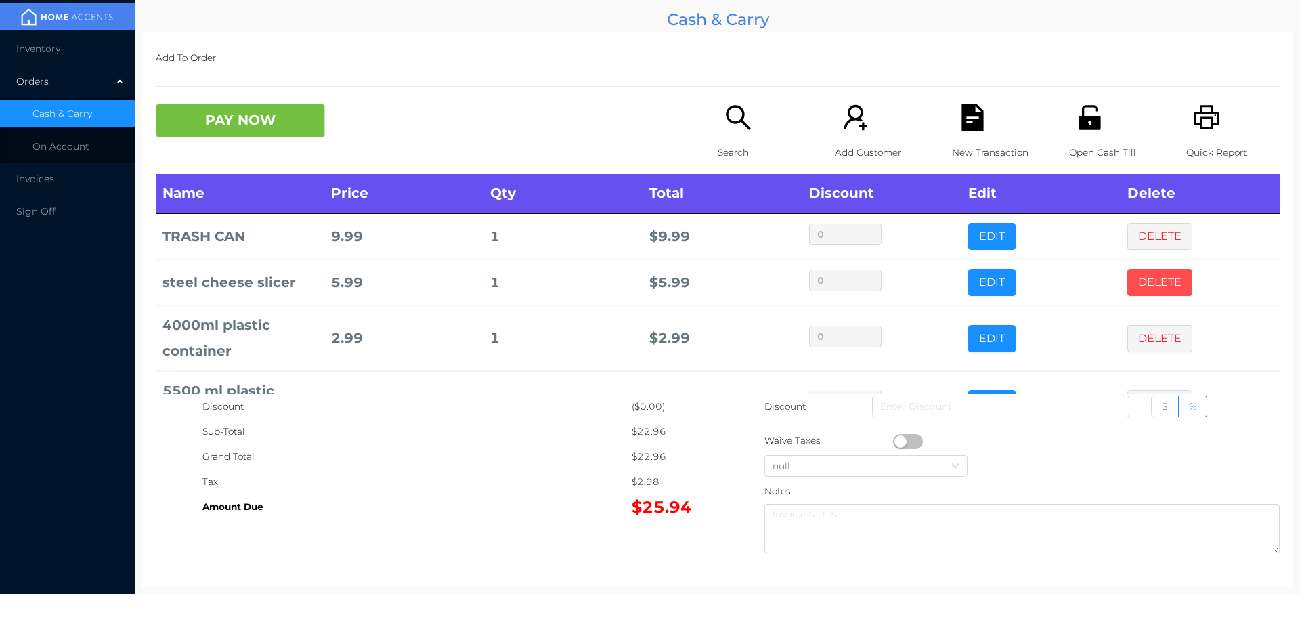
click at [1144, 282] on button "DELETE" at bounding box center [1159, 282] width 65 height 27
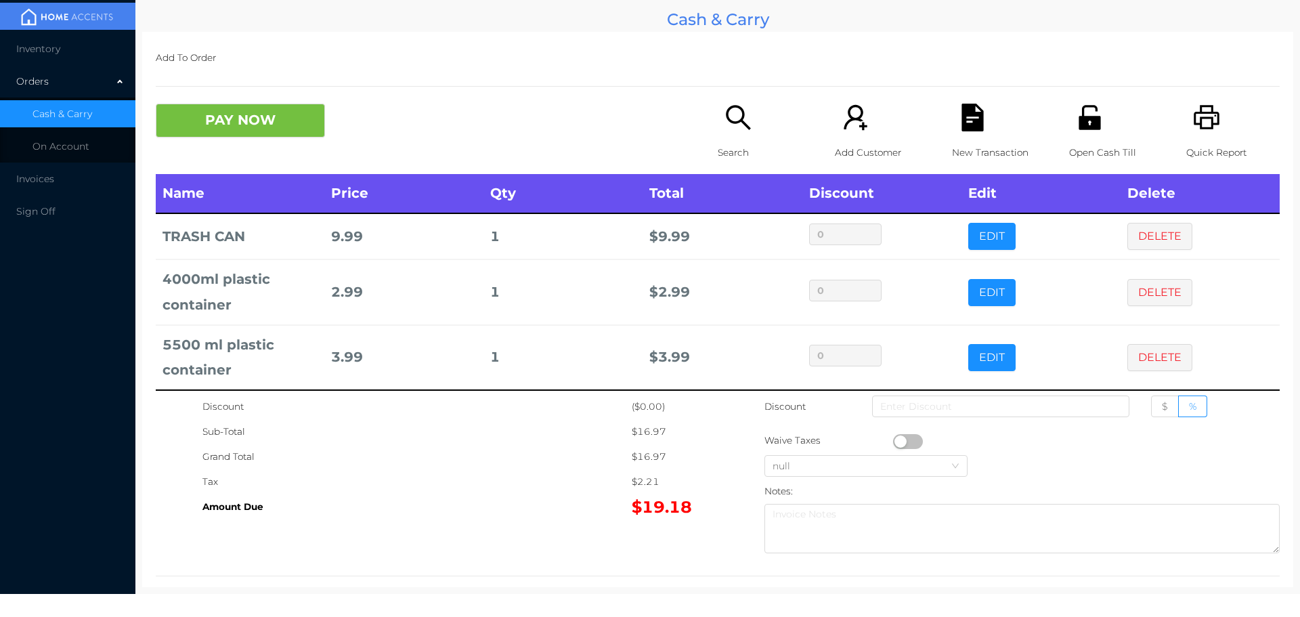
click at [1145, 247] on button "DELETE" at bounding box center [1159, 236] width 65 height 27
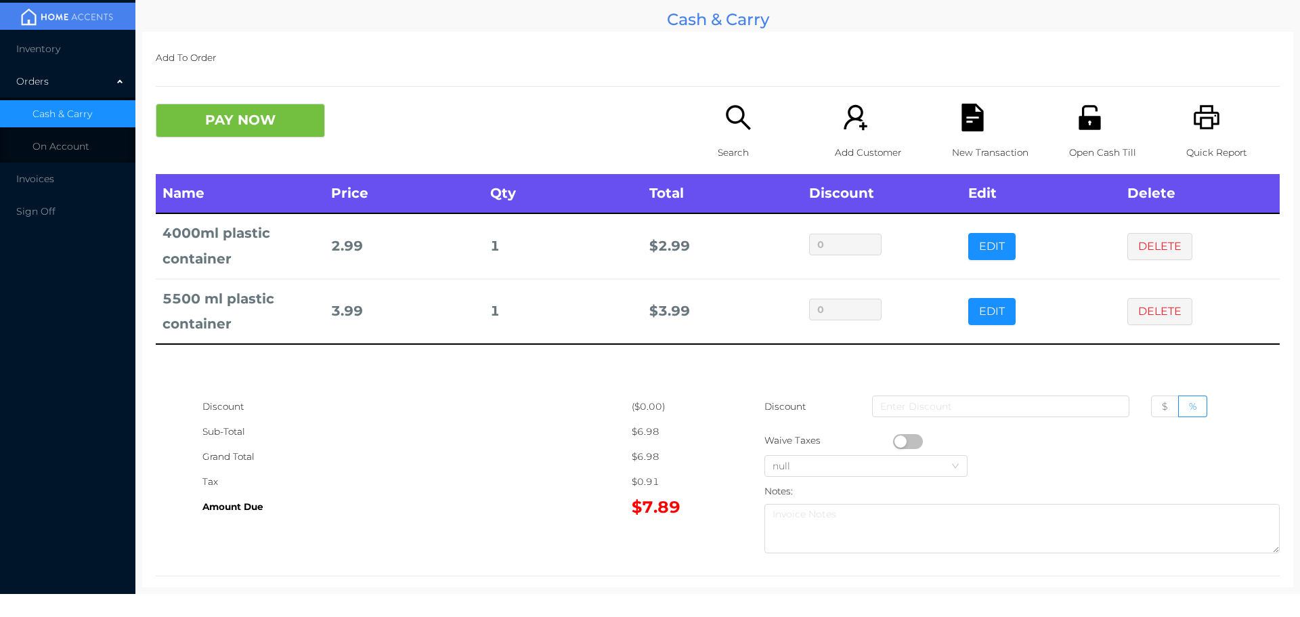
click at [1143, 256] on button "DELETE" at bounding box center [1159, 246] width 65 height 27
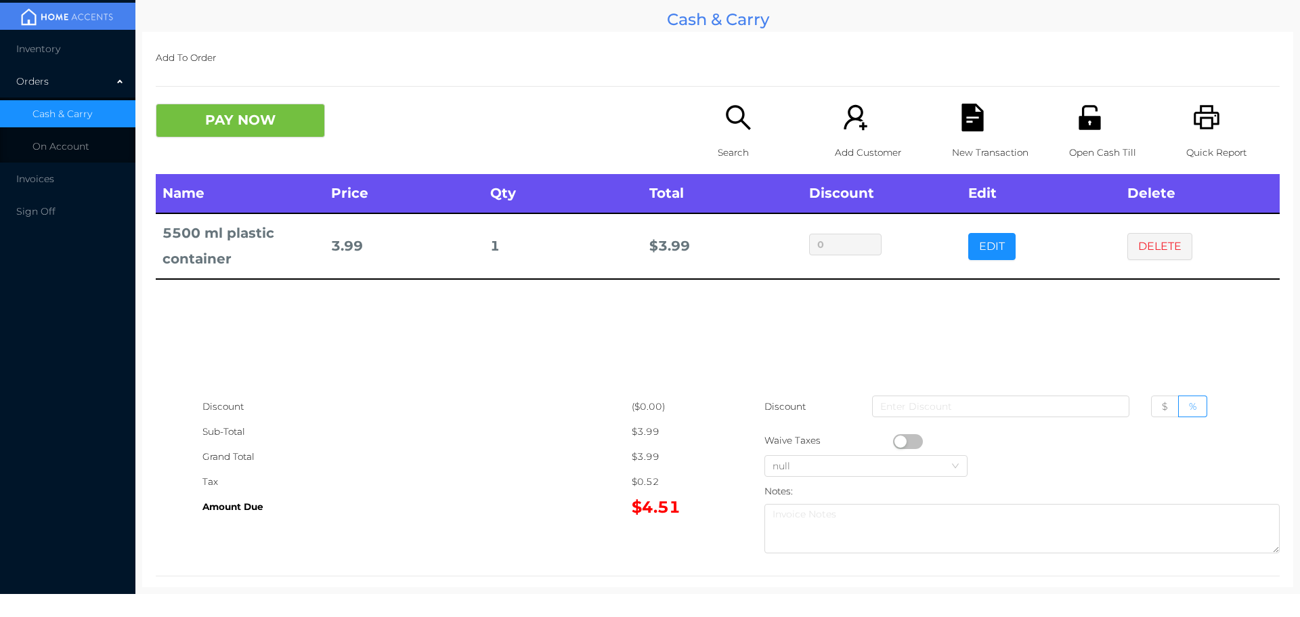
scroll to position [20, 0]
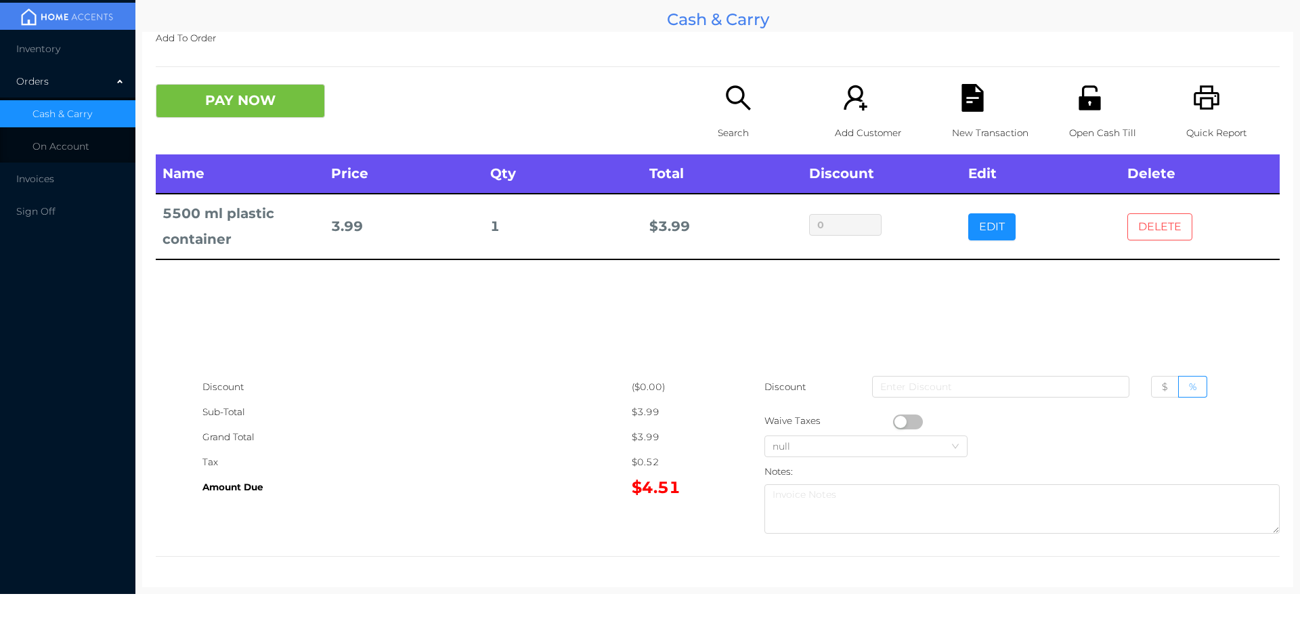
click at [1151, 237] on button "DELETE" at bounding box center [1159, 226] width 65 height 27
